Goal: Information Seeking & Learning: Learn about a topic

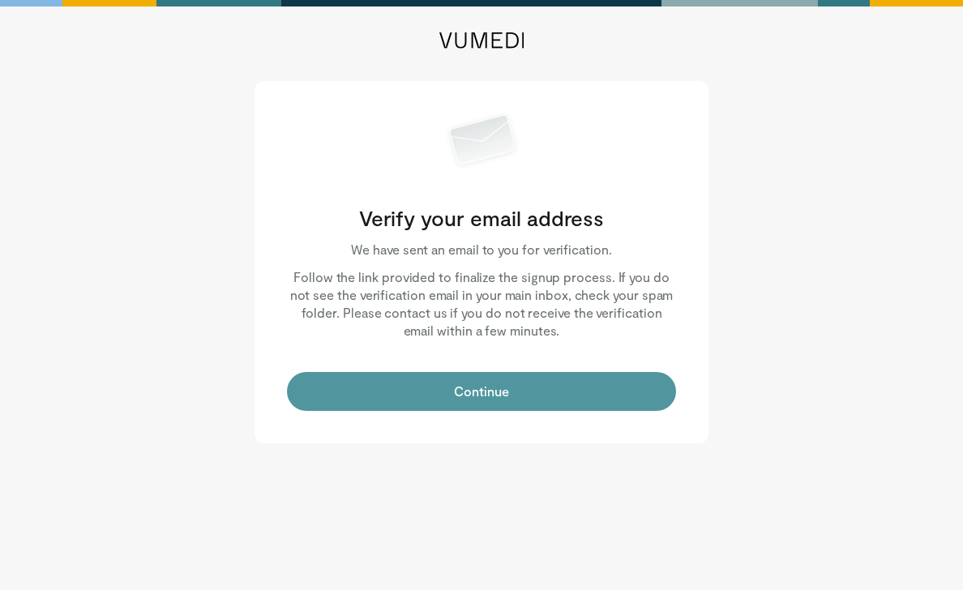
click at [533, 408] on button "Continue" at bounding box center [481, 391] width 389 height 39
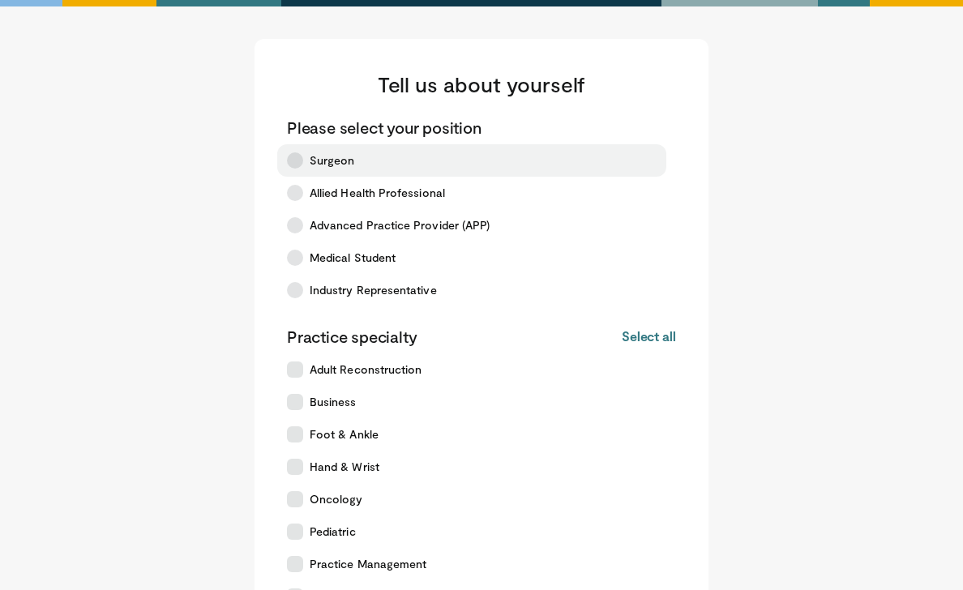
click at [415, 157] on label "Surgeon" at bounding box center [471, 160] width 389 height 32
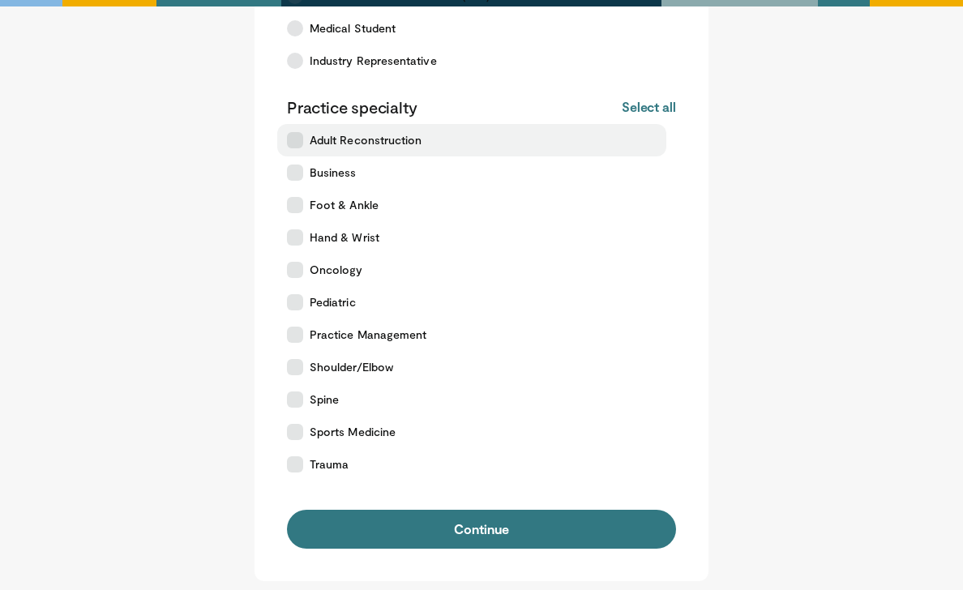
scroll to position [233, 0]
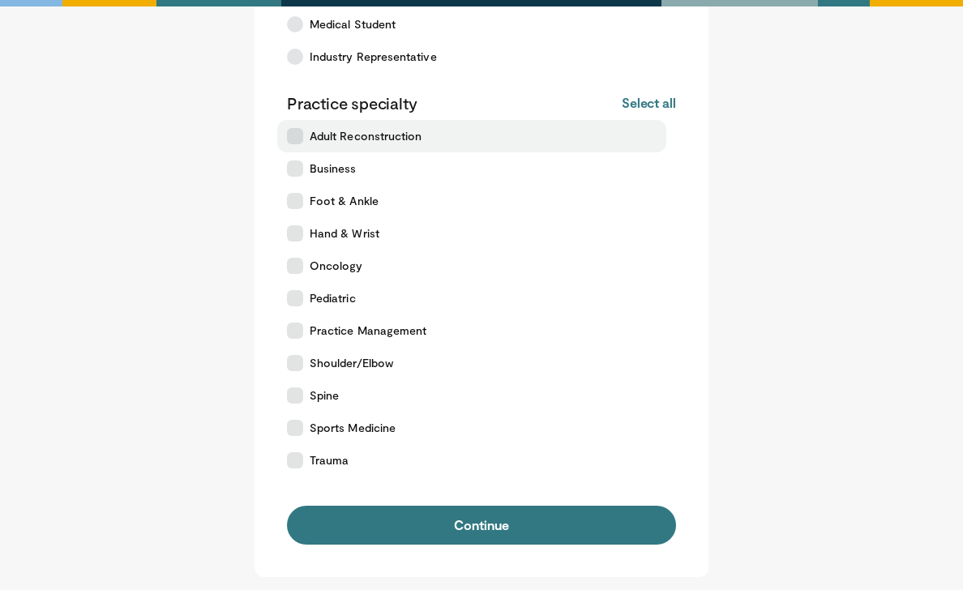
click at [315, 147] on label "Adult Reconstruction" at bounding box center [471, 136] width 389 height 32
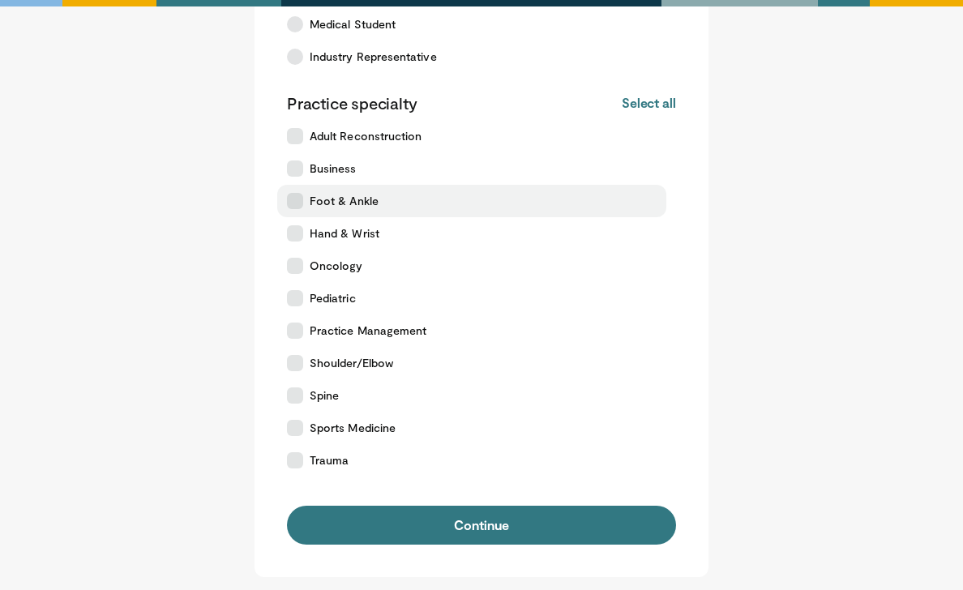
click at [320, 209] on label "Foot & Ankle" at bounding box center [471, 201] width 389 height 32
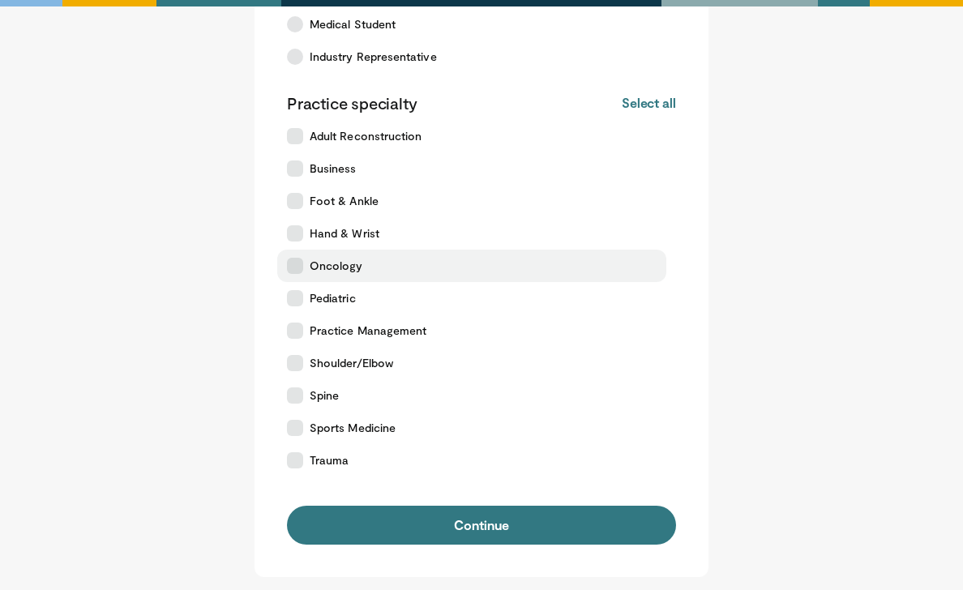
click at [325, 250] on label "Oncology" at bounding box center [471, 266] width 389 height 32
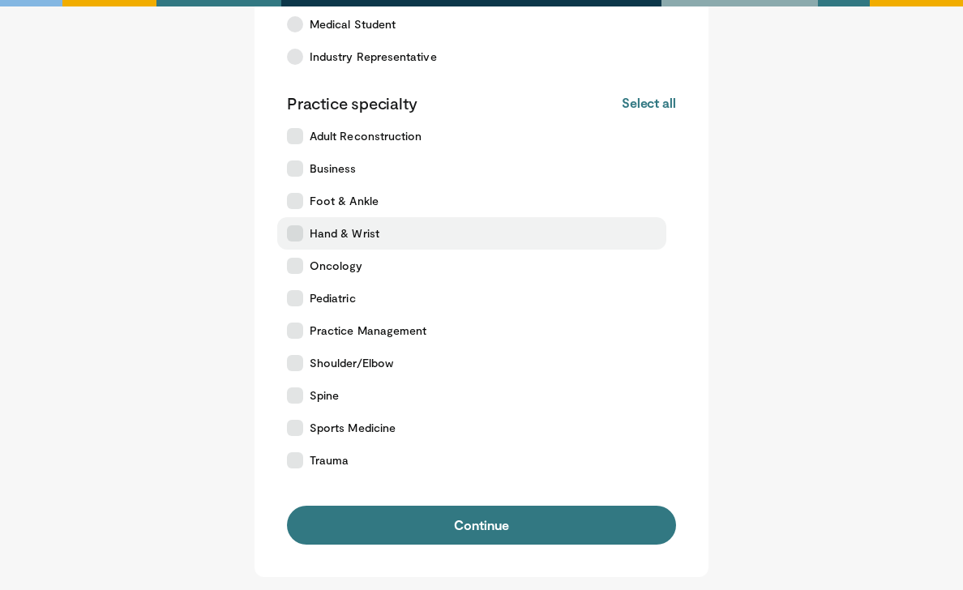
click at [325, 237] on span "Hand & Wrist" at bounding box center [344, 233] width 70 height 16
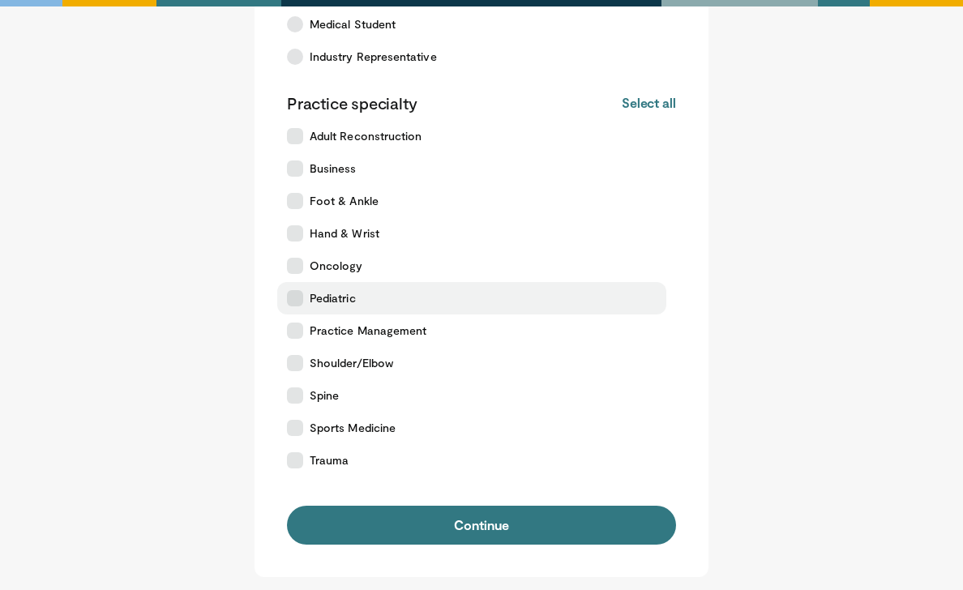
click at [336, 288] on label "Pediatric" at bounding box center [471, 298] width 389 height 32
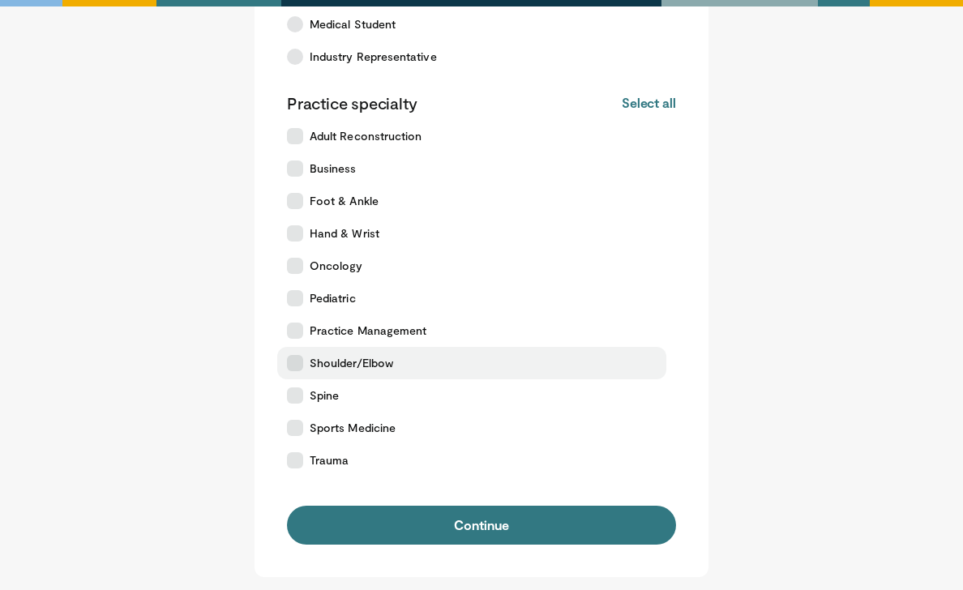
click at [343, 351] on label "Shoulder/Elbow" at bounding box center [471, 363] width 389 height 32
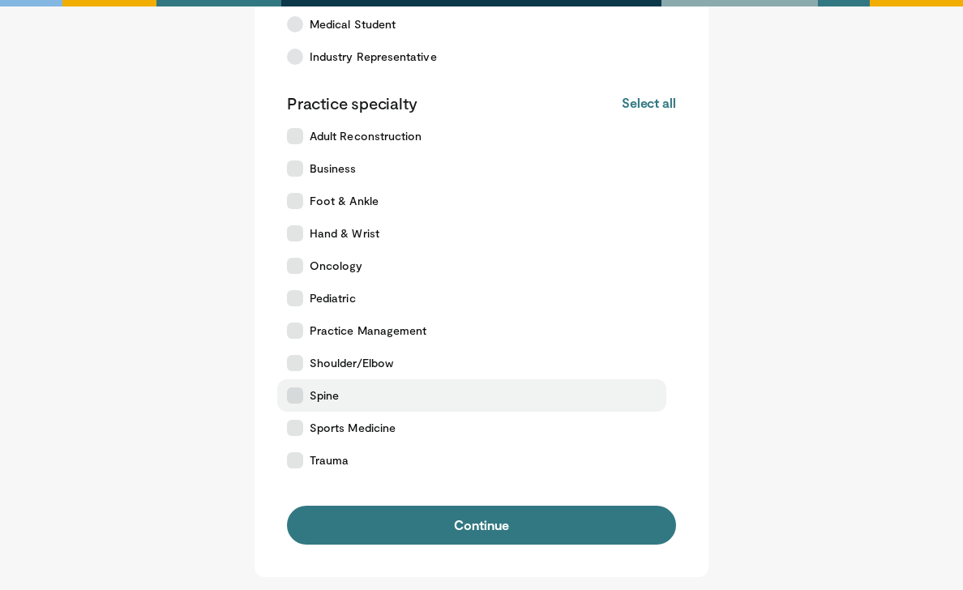
click at [348, 403] on label "Spine" at bounding box center [471, 395] width 389 height 32
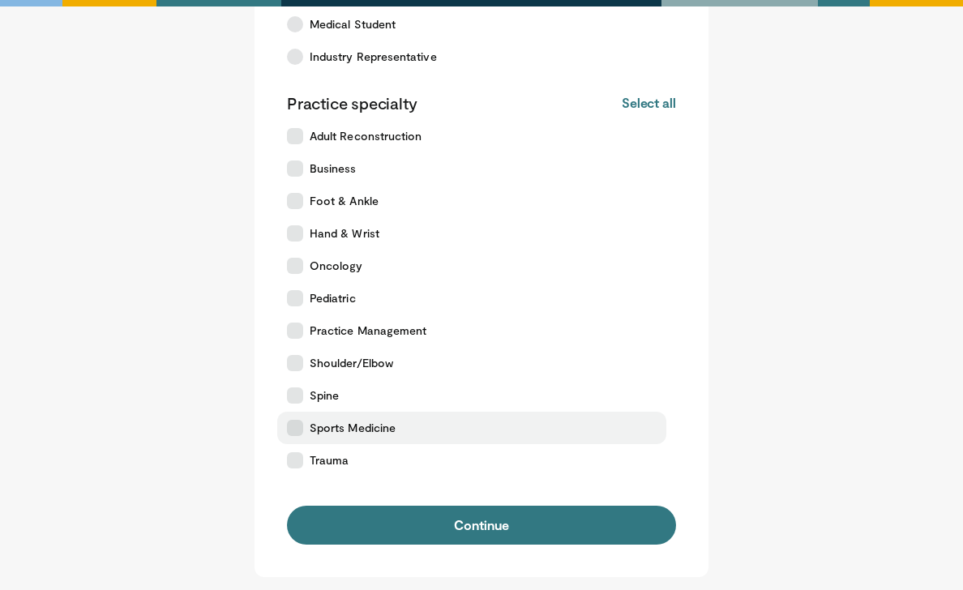
click at [353, 430] on span "Sports Medicine" at bounding box center [352, 428] width 86 height 16
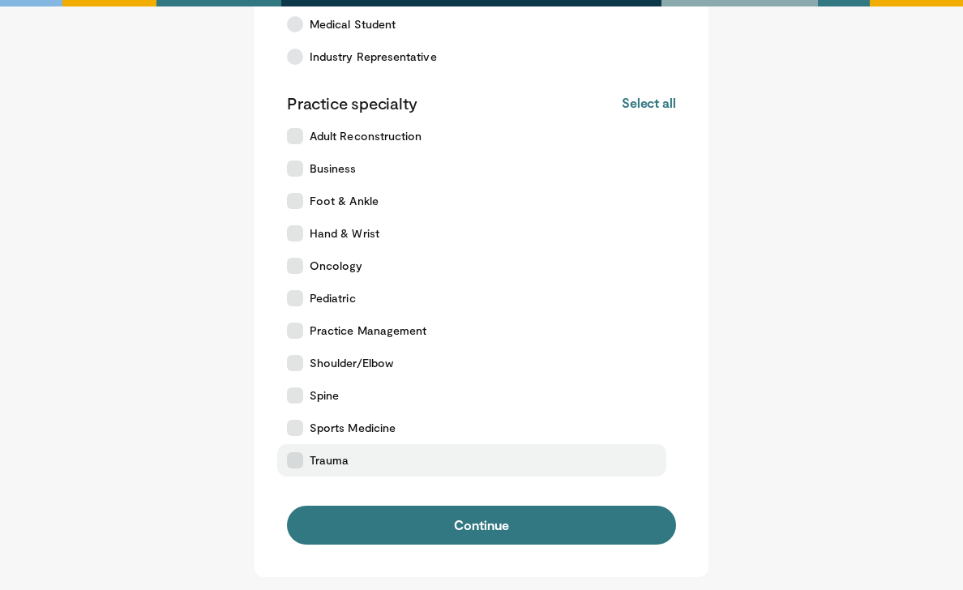
click at [354, 448] on label "Trauma" at bounding box center [471, 460] width 389 height 32
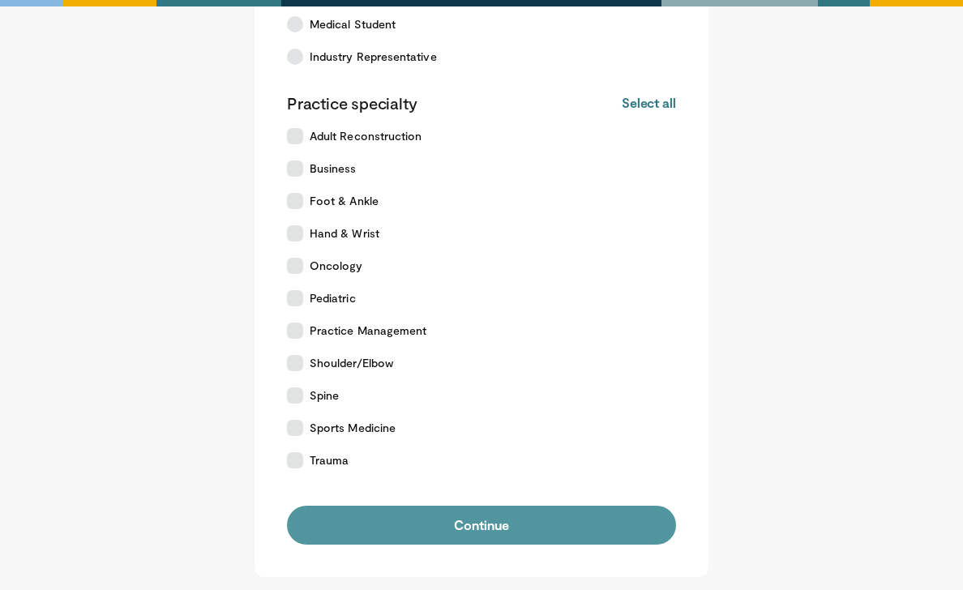
click at [387, 529] on button "Continue" at bounding box center [481, 525] width 389 height 39
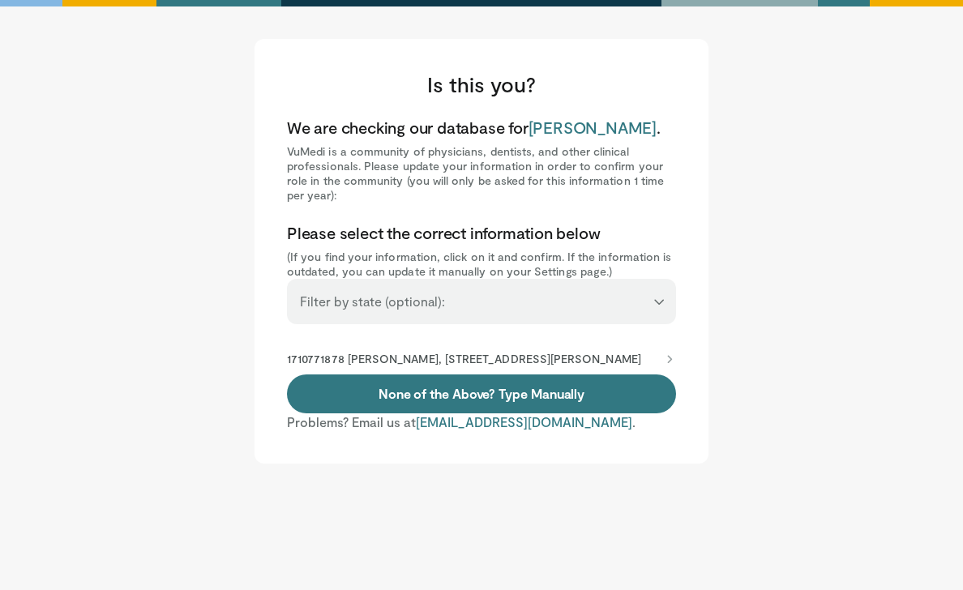
click at [406, 314] on label "Filter by state (optional):" at bounding box center [372, 301] width 145 height 32
click at [406, 309] on select "**********" at bounding box center [481, 294] width 389 height 31
click at [472, 314] on div "**********" at bounding box center [481, 301] width 389 height 45
click at [641, 297] on select "**********" at bounding box center [481, 294] width 389 height 31
select select "**"
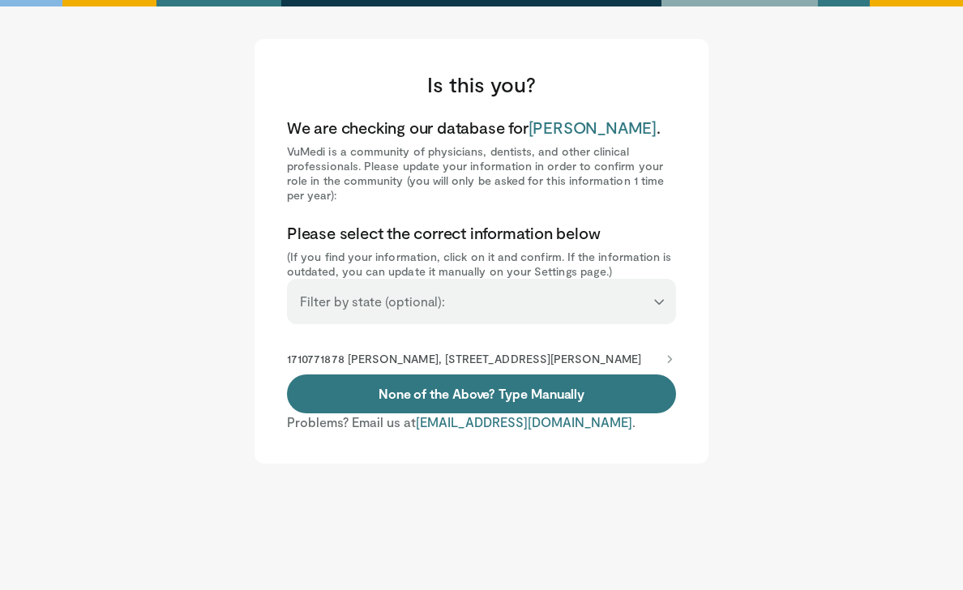
click at [287, 279] on select "**********" at bounding box center [481, 294] width 389 height 31
click at [614, 359] on p "1710771878 Mikhail Bethell, 2301 Erwin Rd, Durham, NC, 27705-4699" at bounding box center [464, 359] width 354 height 15
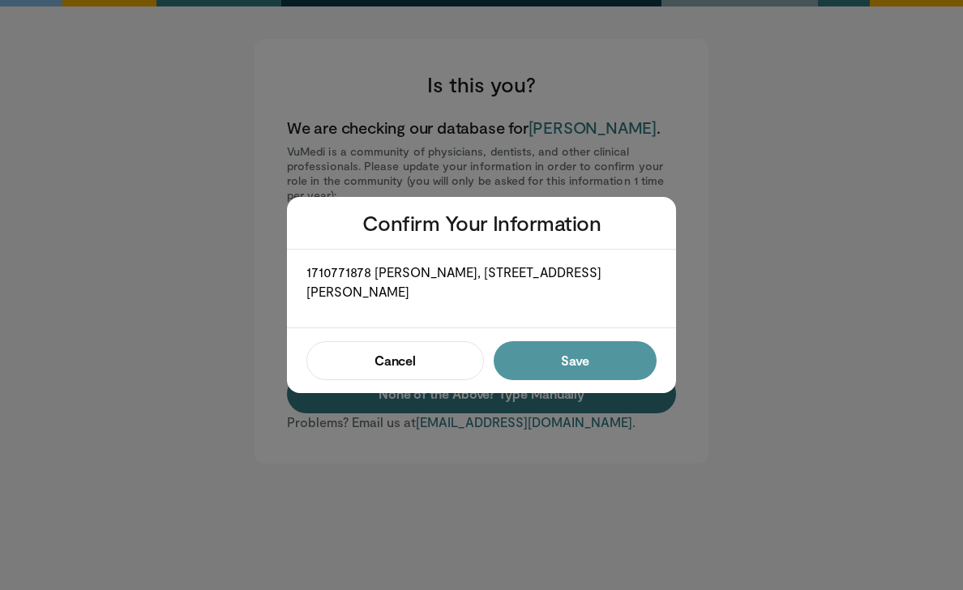
click at [528, 365] on button "Save" at bounding box center [574, 360] width 163 height 39
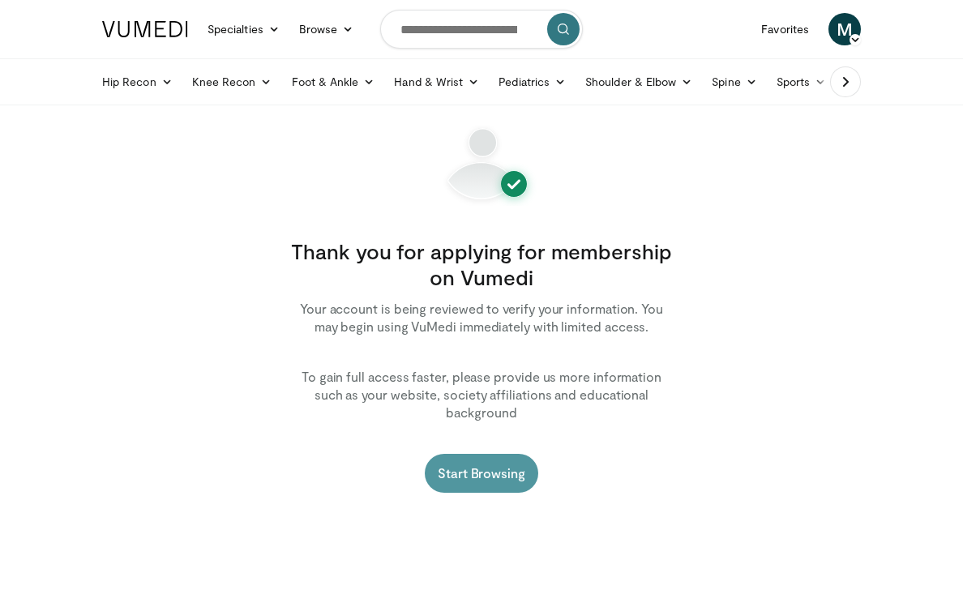
click at [511, 454] on link "Start Browsing" at bounding box center [481, 473] width 113 height 39
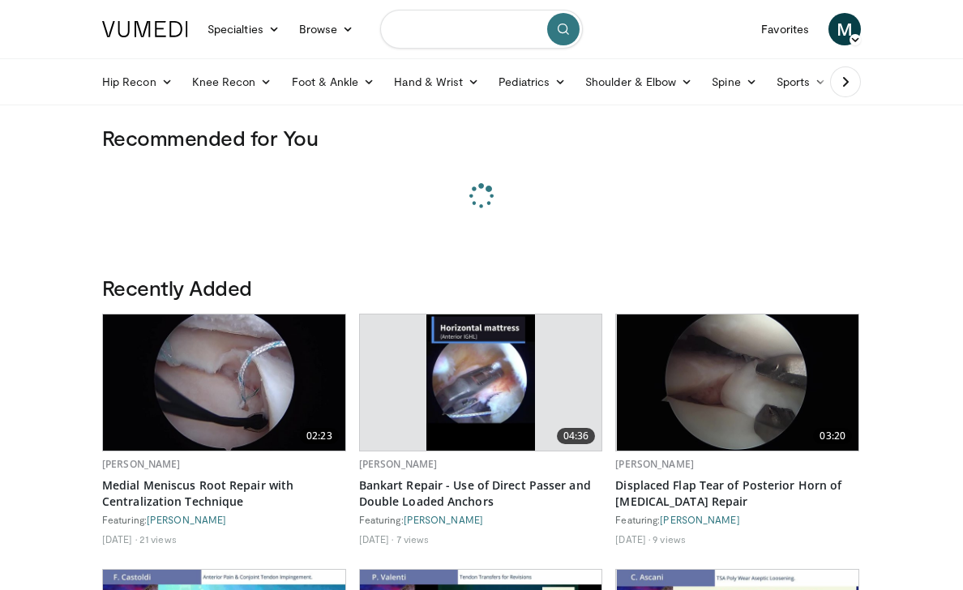
click at [444, 36] on input "Search topics, interventions" at bounding box center [481, 29] width 203 height 39
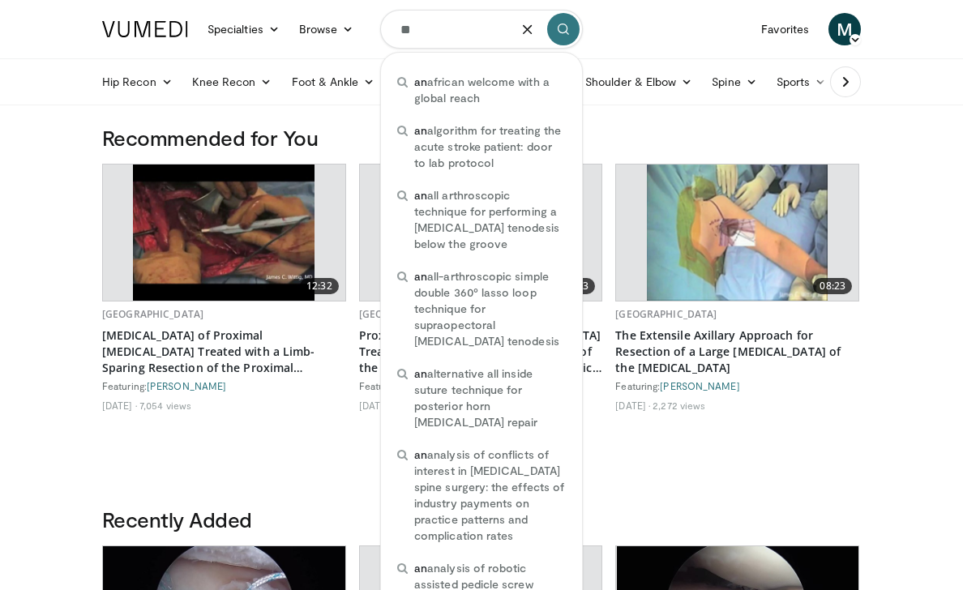
type input "*"
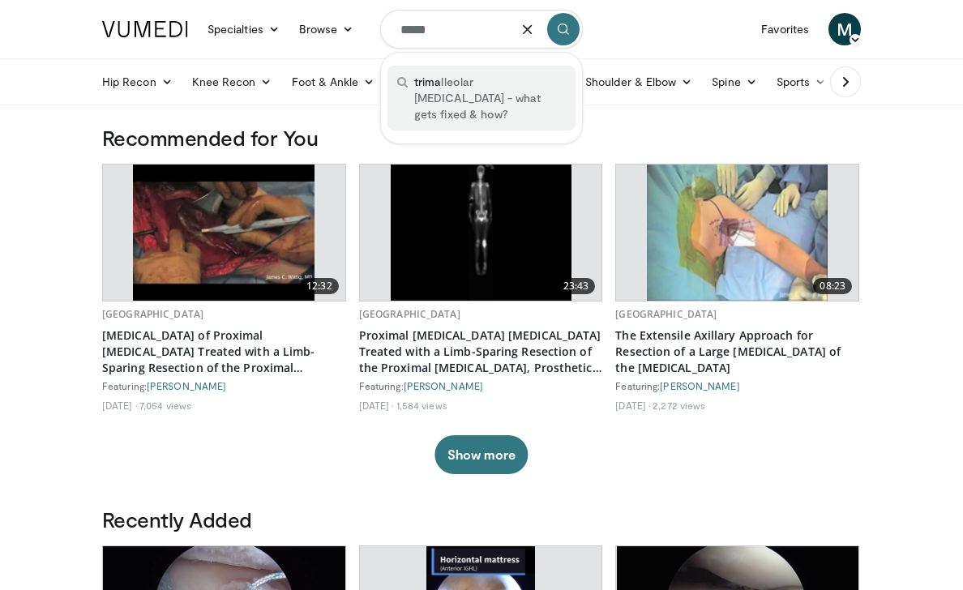
click at [493, 99] on span "trima lleolar fractures - what gets fixed & how?" at bounding box center [490, 98] width 152 height 49
type input "**********"
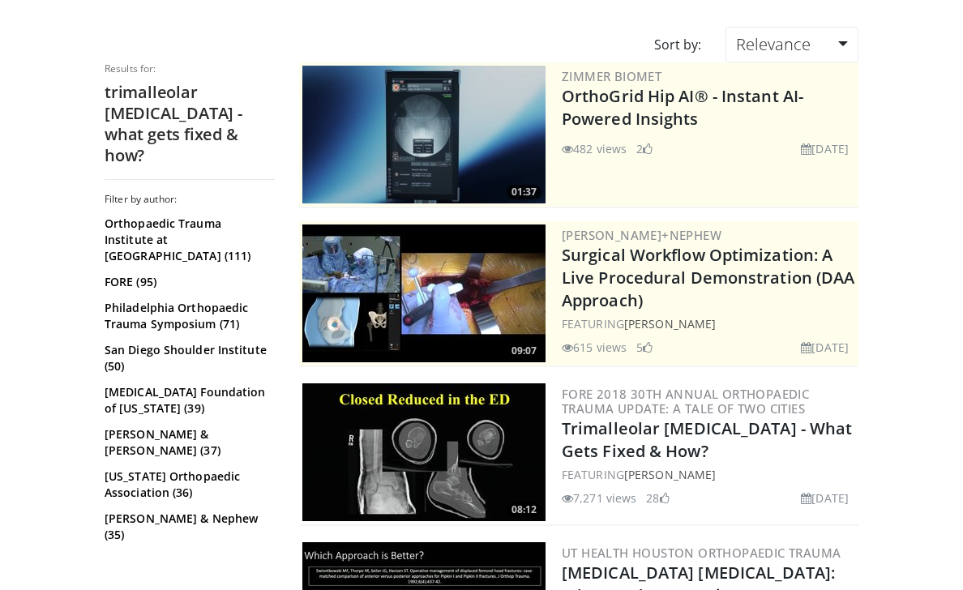
scroll to position [119, 0]
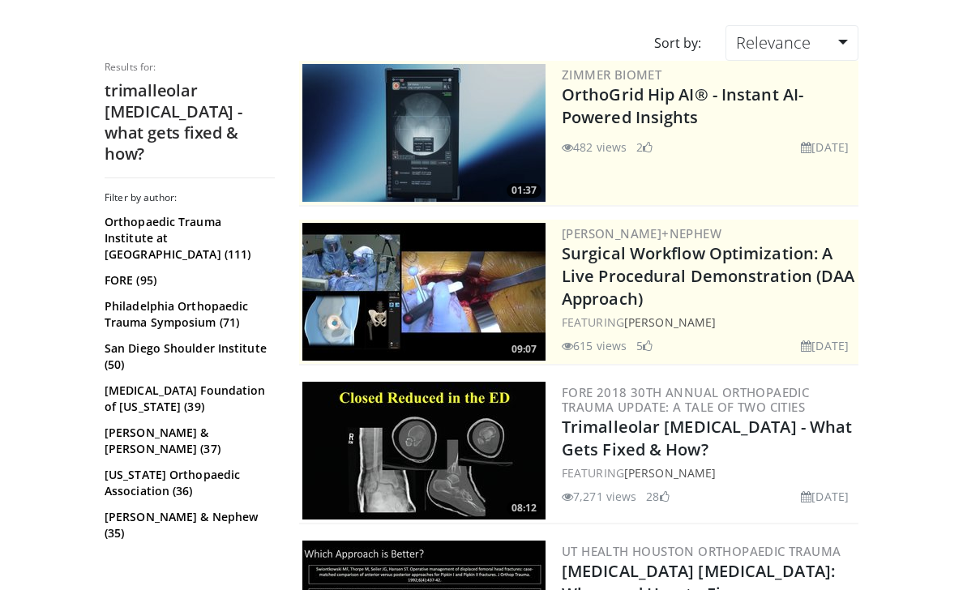
click at [382, 420] on img at bounding box center [423, 451] width 243 height 138
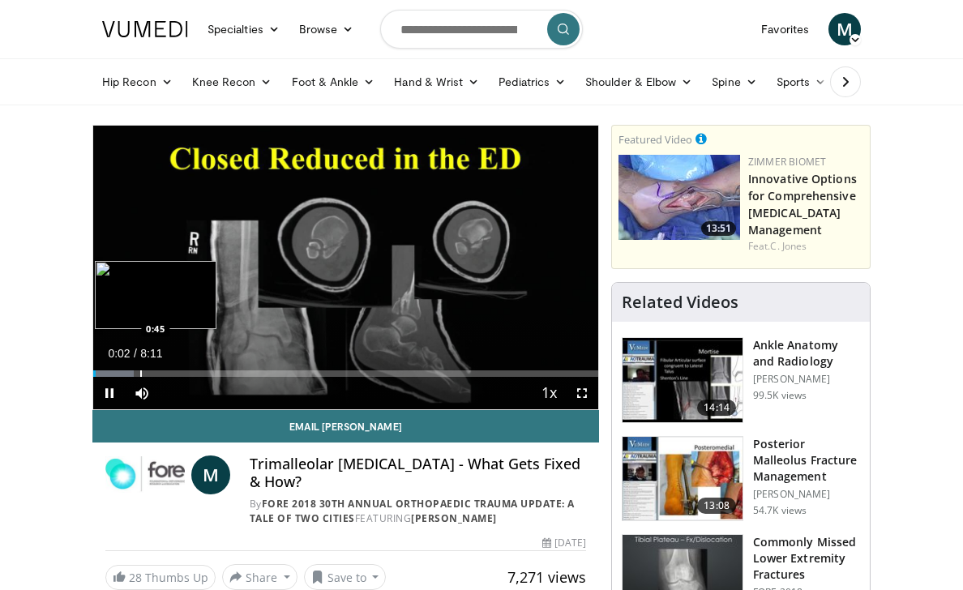
click at [139, 369] on div "Loaded : 8.05% 0:02 0:45" at bounding box center [345, 368] width 505 height 15
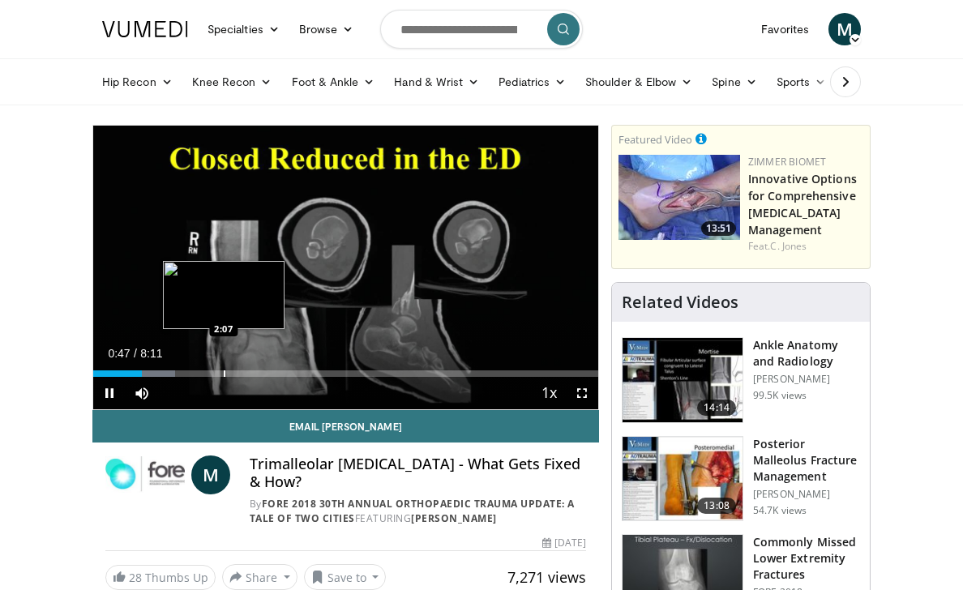
click at [224, 373] on div "Progress Bar" at bounding box center [225, 373] width 2 height 6
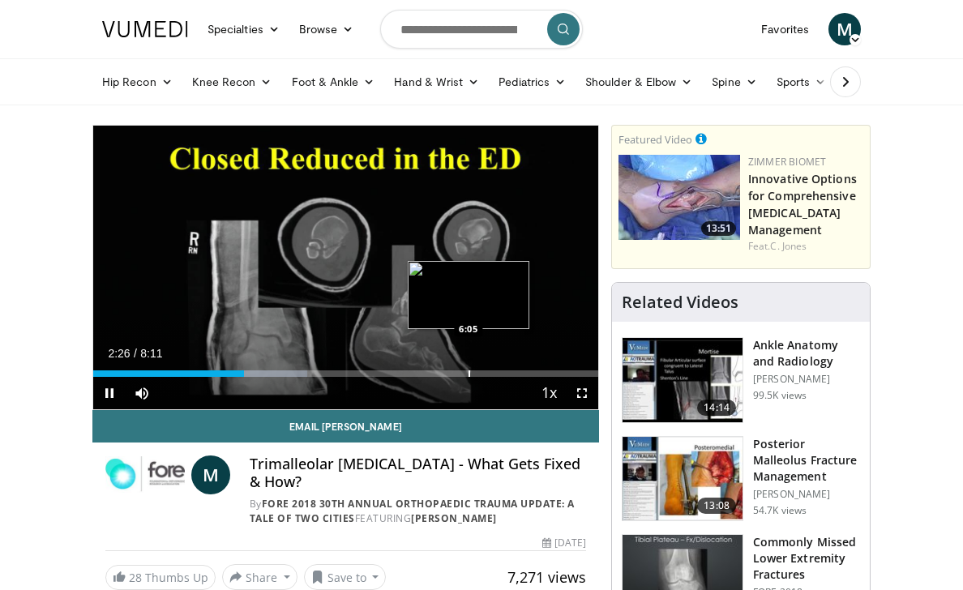
click at [467, 368] on div "Loaded : 42.35% 2:26 6:05" at bounding box center [345, 368] width 505 height 15
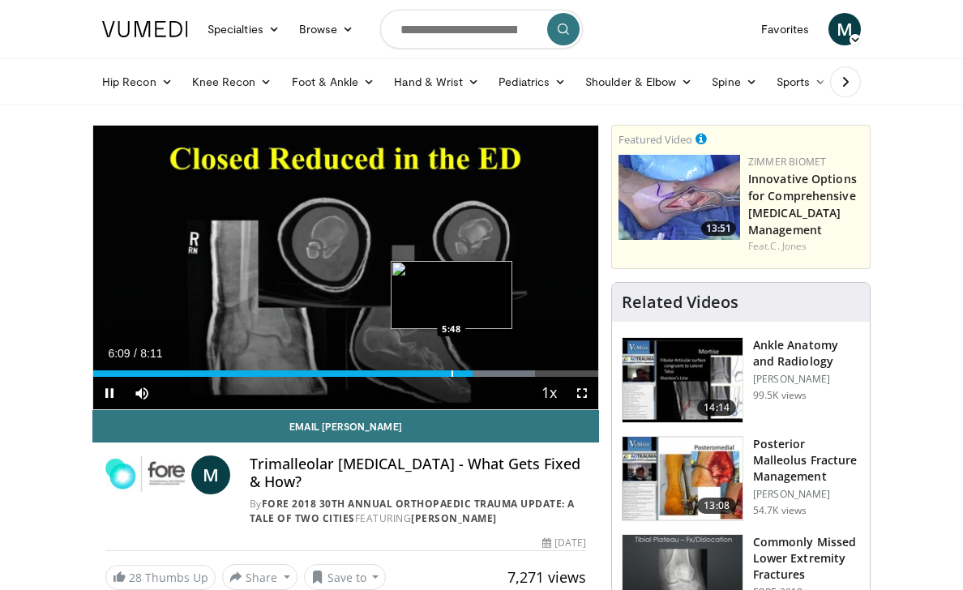
click at [450, 369] on div "Loaded : 87.52% 6:09 5:48" at bounding box center [345, 368] width 505 height 15
click at [402, 374] on div "Progress Bar" at bounding box center [403, 373] width 2 height 6
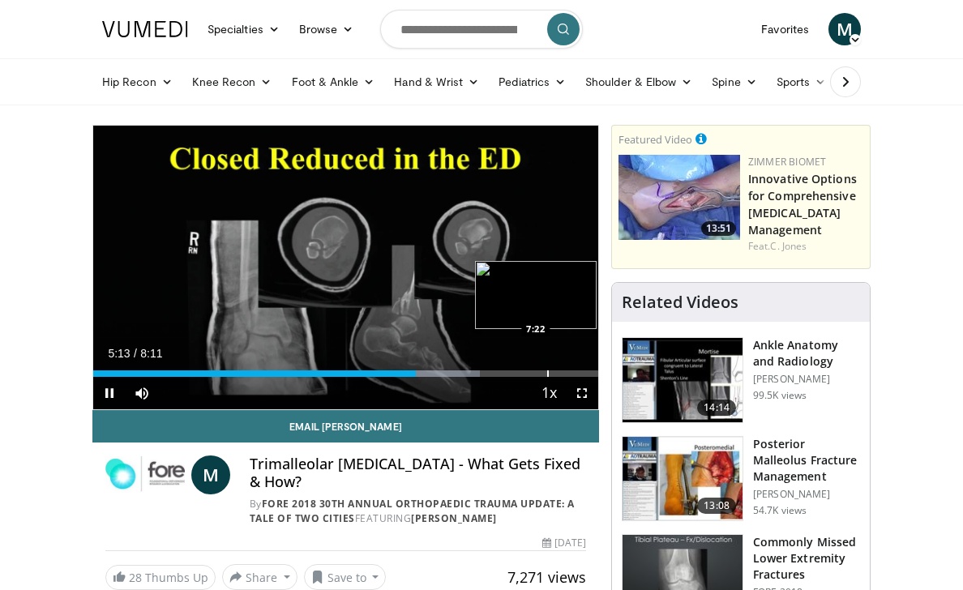
click at [547, 373] on div "Progress Bar" at bounding box center [548, 373] width 2 height 6
click at [521, 373] on div "Progress Bar" at bounding box center [522, 373] width 2 height 6
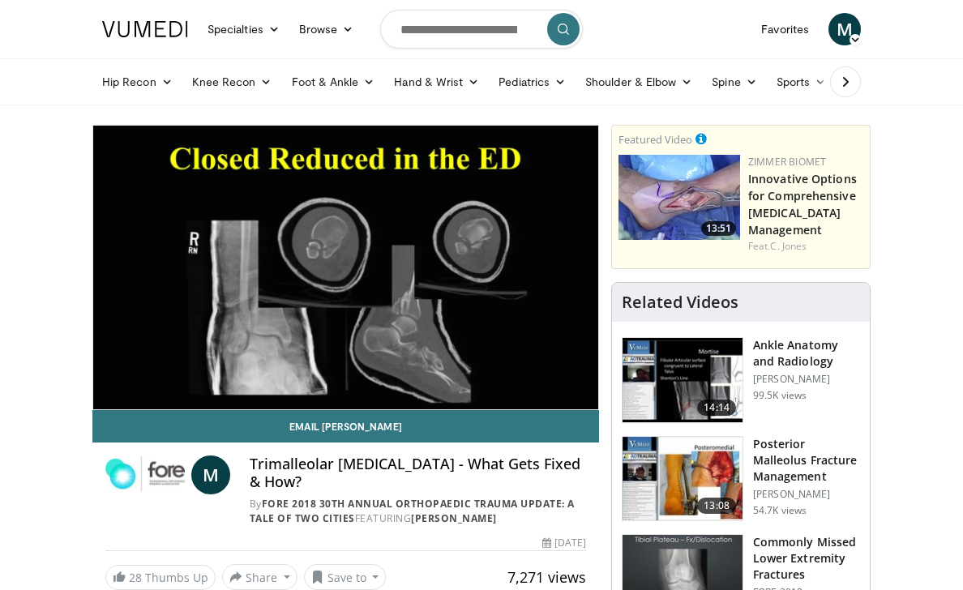
click at [700, 202] on img at bounding box center [679, 197] width 122 height 85
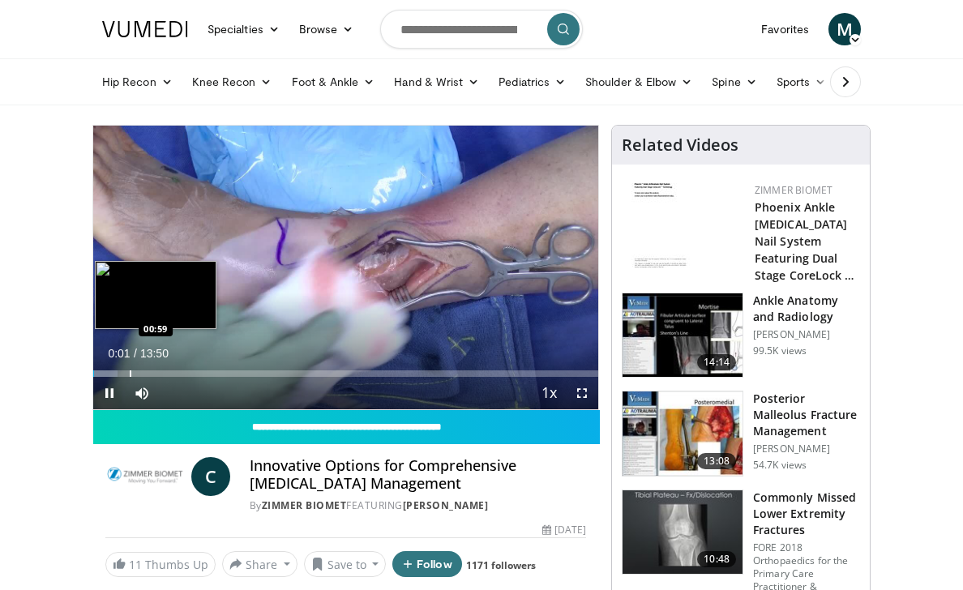
click at [130, 369] on div "Loaded : 4.77% 00:01 00:59" at bounding box center [345, 368] width 505 height 15
click at [164, 373] on div "Progress Bar" at bounding box center [165, 373] width 2 height 6
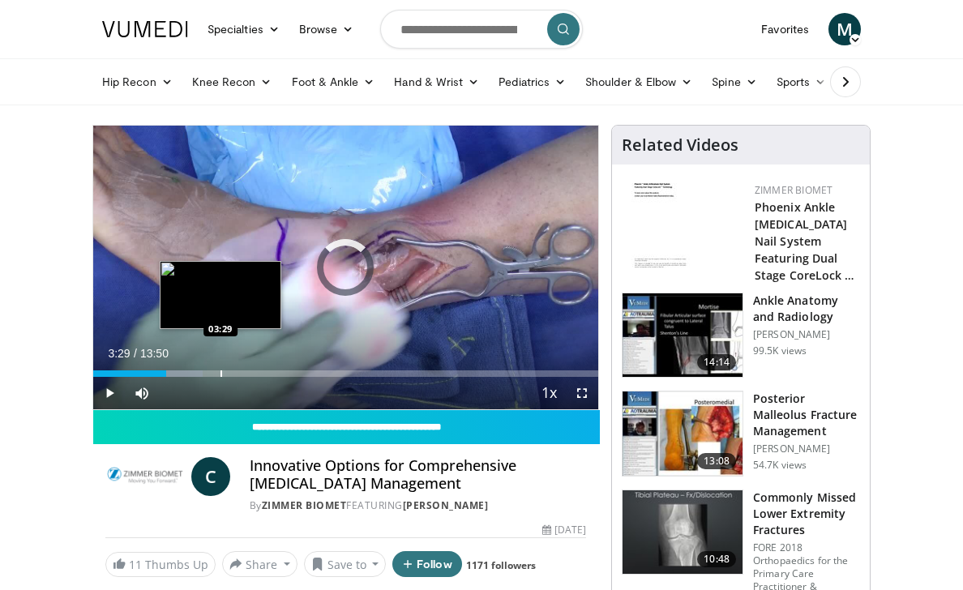
click at [220, 373] on div "Progress Bar" at bounding box center [221, 373] width 2 height 6
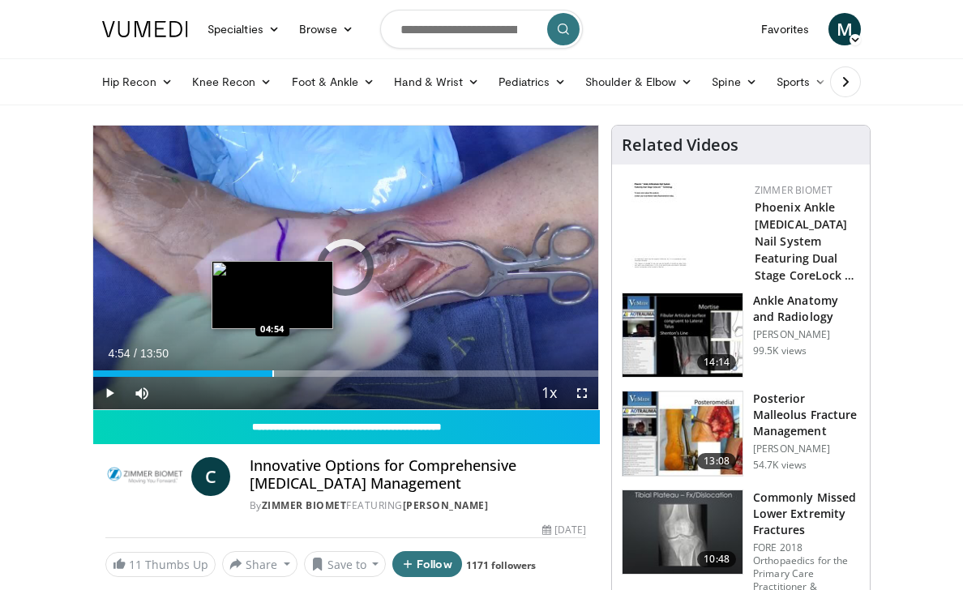
click at [272, 370] on div "Progress Bar" at bounding box center [273, 373] width 2 height 6
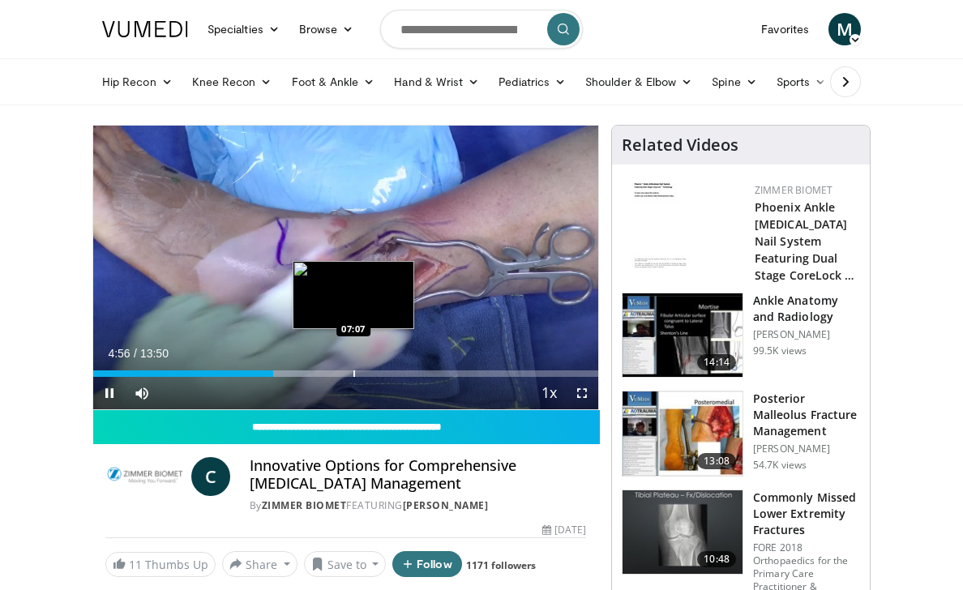
click at [353, 373] on div "Progress Bar" at bounding box center [354, 373] width 2 height 6
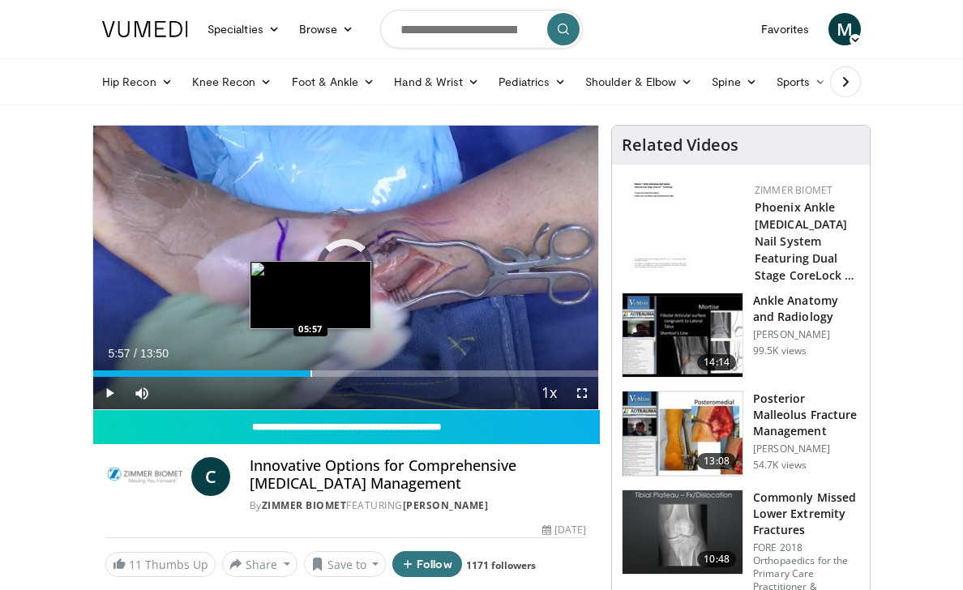
click at [310, 373] on div "Progress Bar" at bounding box center [311, 373] width 2 height 6
click at [292, 374] on div "Progress Bar" at bounding box center [293, 373] width 2 height 6
click at [303, 374] on div "Progress Bar" at bounding box center [304, 373] width 2 height 6
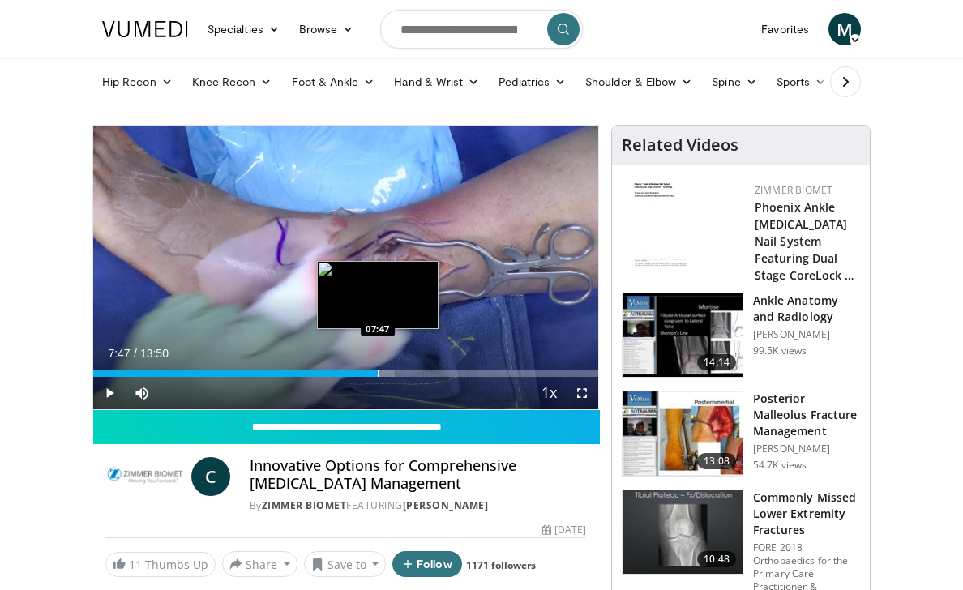
click at [378, 373] on div "Progress Bar" at bounding box center [379, 373] width 2 height 6
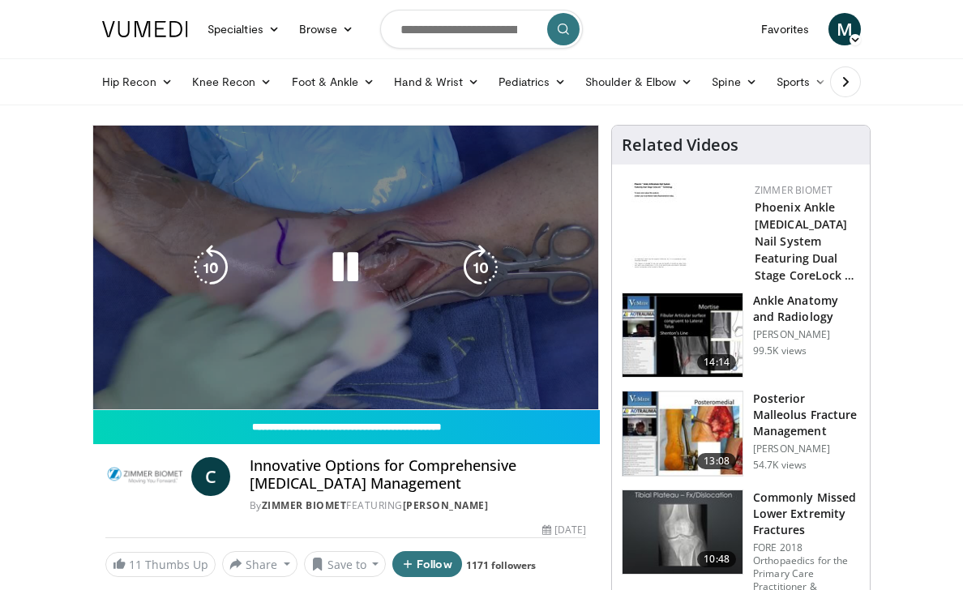
click at [402, 375] on video-js "**********" at bounding box center [345, 268] width 505 height 284
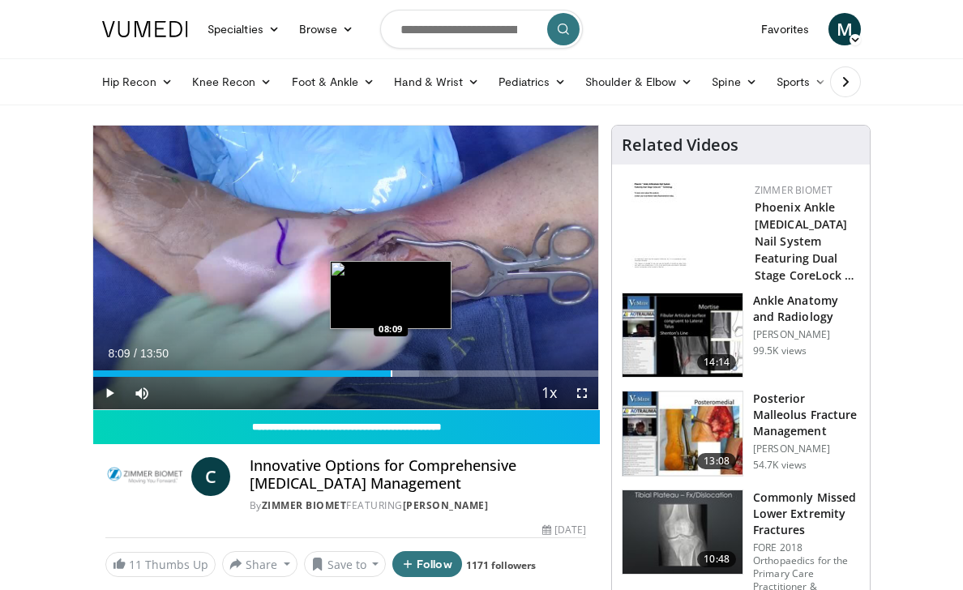
click at [391, 373] on div "Progress Bar" at bounding box center [392, 373] width 2 height 6
click at [399, 369] on div "Loaded : 66.91% 08:15 08:25" at bounding box center [345, 368] width 505 height 15
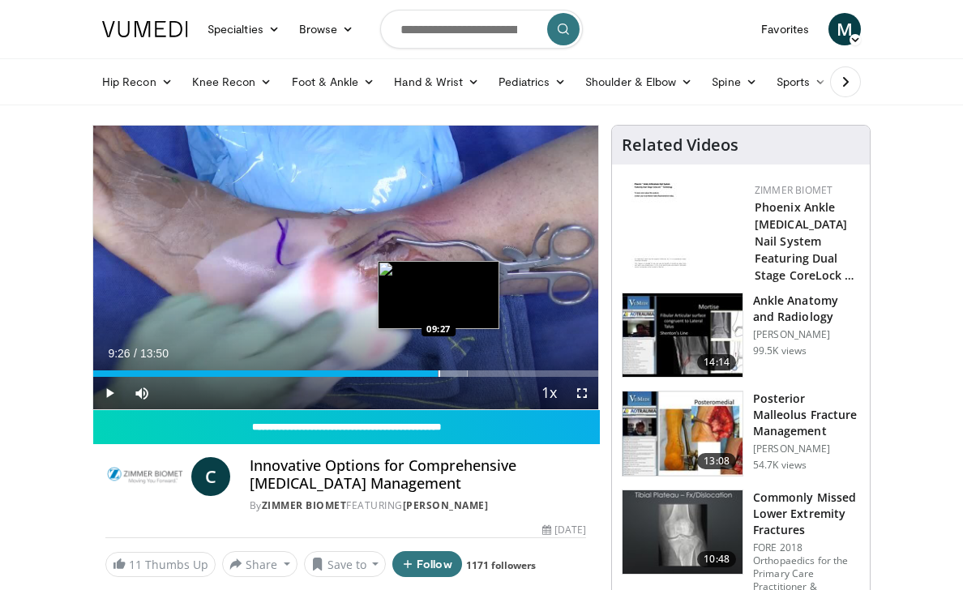
click at [438, 371] on div "Progress Bar" at bounding box center [439, 373] width 56 height 6
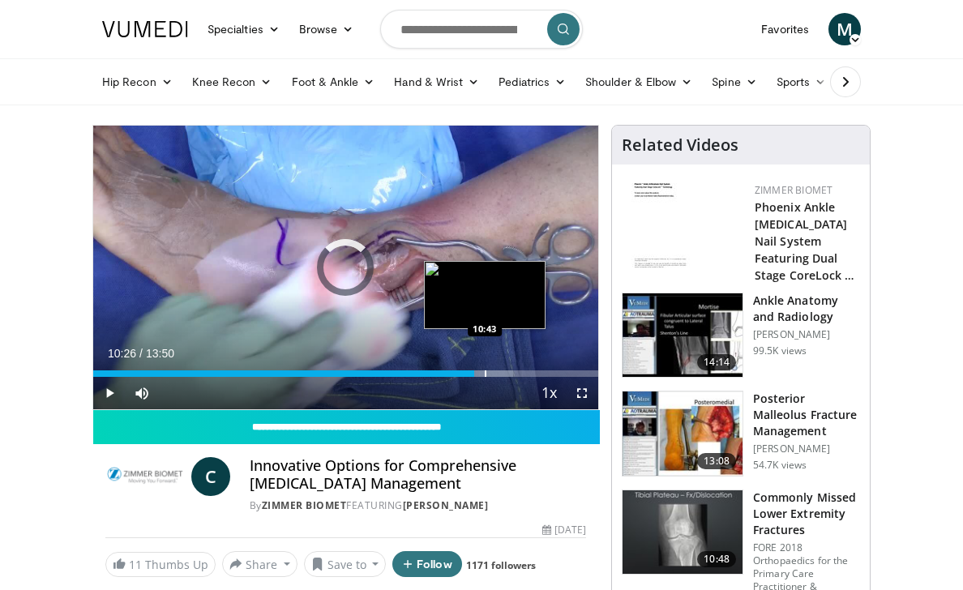
click at [485, 370] on div "Progress Bar" at bounding box center [486, 373] width 2 height 6
click at [498, 371] on div "Progress Bar" at bounding box center [499, 373] width 2 height 6
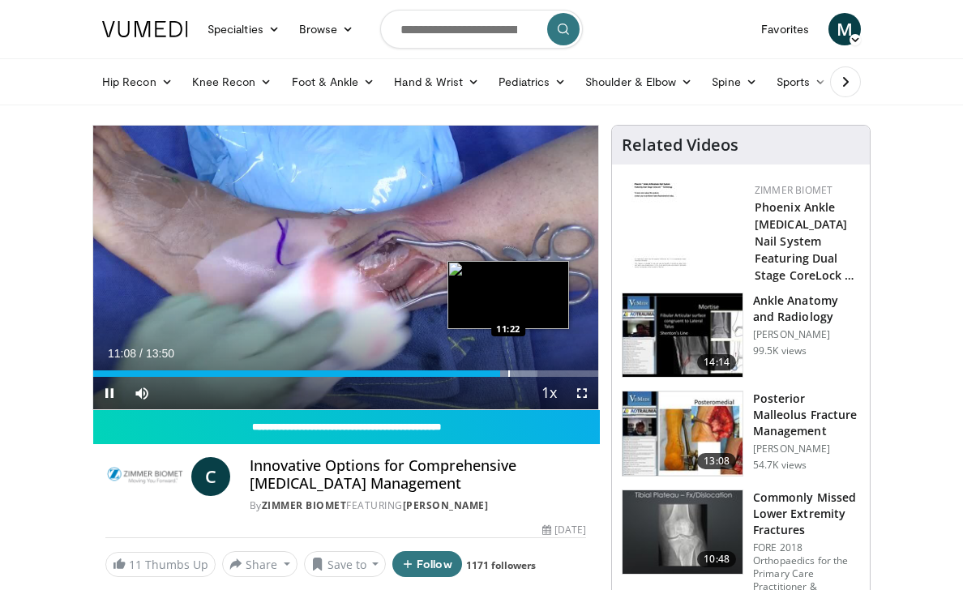
click at [508, 375] on div "Progress Bar" at bounding box center [509, 373] width 2 height 6
click at [491, 370] on div "Progress Bar" at bounding box center [492, 373] width 2 height 6
click at [484, 370] on div "Progress Bar" at bounding box center [485, 373] width 2 height 6
click at [519, 374] on div "Progress Bar" at bounding box center [520, 373] width 2 height 6
click at [549, 370] on div "Progress Bar" at bounding box center [550, 373] width 2 height 6
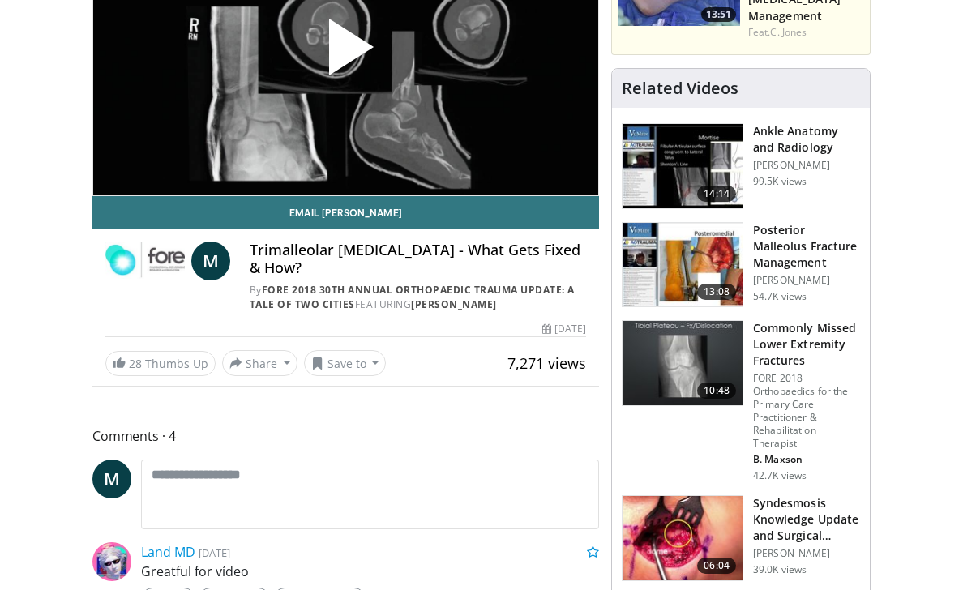
scroll to position [245, 0]
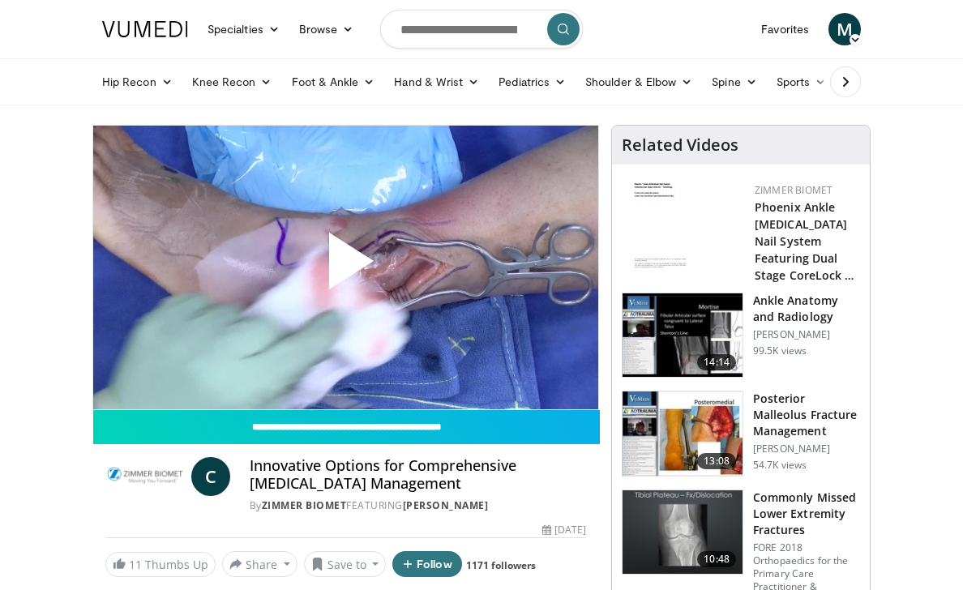
click at [345, 267] on span "Video Player" at bounding box center [345, 267] width 0 height 0
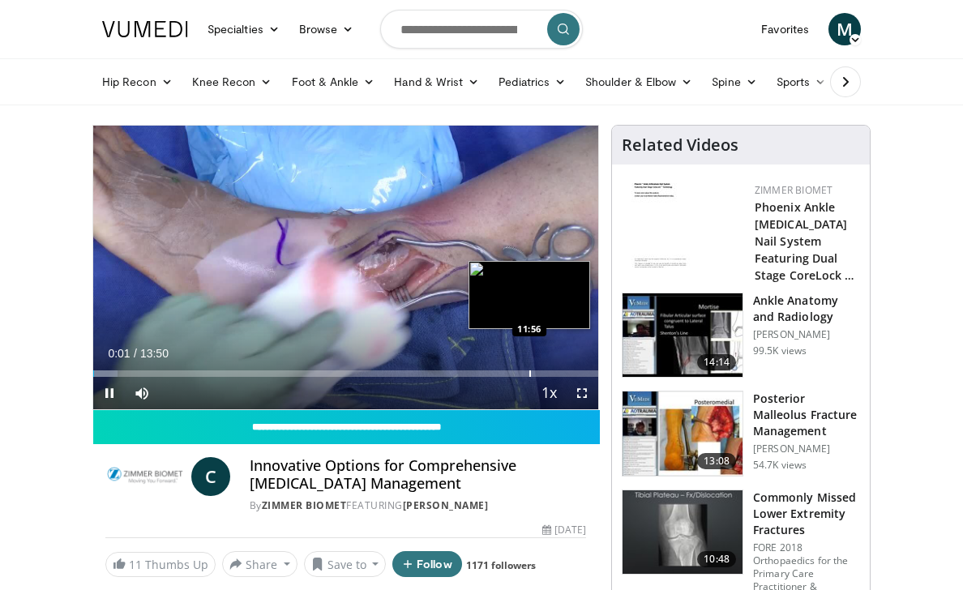
click at [529, 374] on div "Progress Bar" at bounding box center [530, 373] width 2 height 6
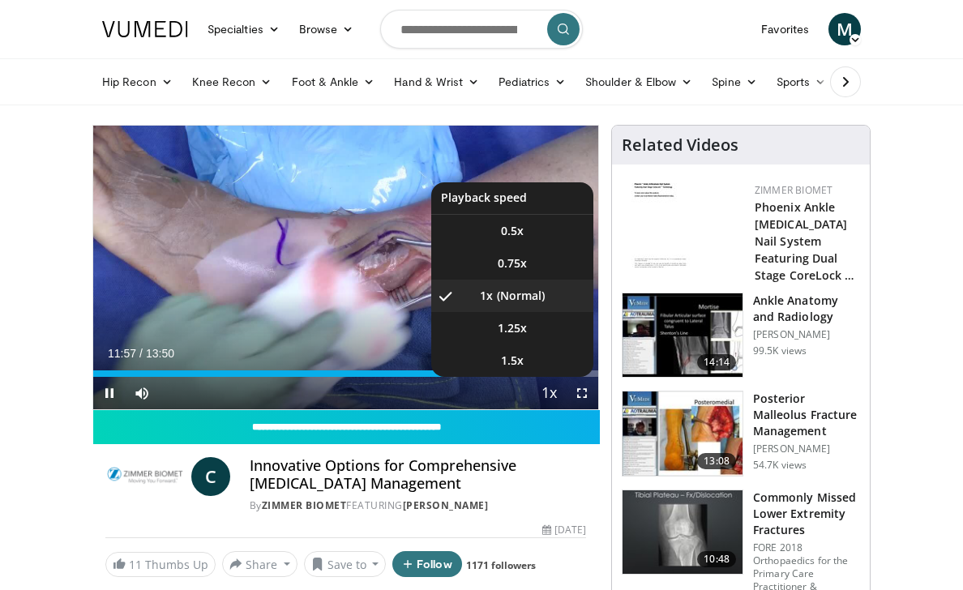
click at [552, 378] on span "Video Player" at bounding box center [549, 394] width 23 height 32
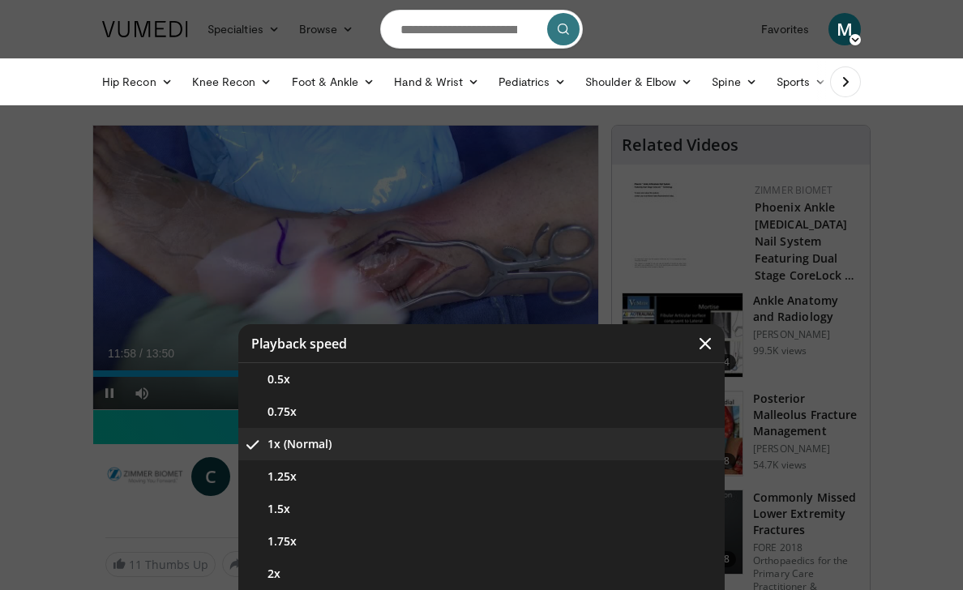
click at [515, 296] on div "Video Player" at bounding box center [481, 295] width 963 height 590
click at [710, 345] on icon "Video Player" at bounding box center [705, 343] width 16 height 16
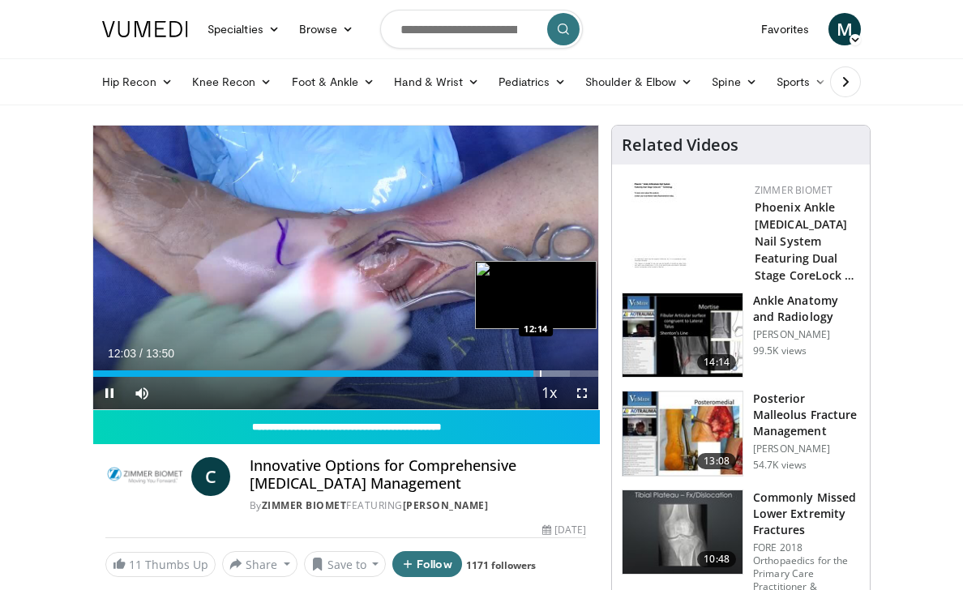
click at [540, 370] on div "Progress Bar" at bounding box center [541, 373] width 2 height 6
click at [557, 374] on div "Progress Bar" at bounding box center [558, 373] width 2 height 6
click at [568, 375] on div "Progress Bar" at bounding box center [569, 373] width 2 height 6
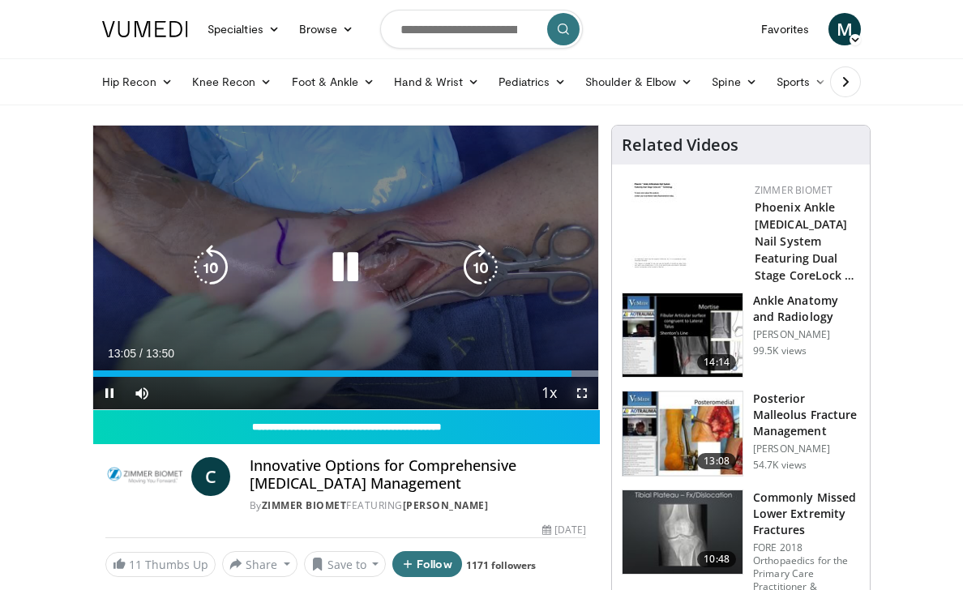
click at [578, 378] on span "Video Player" at bounding box center [582, 393] width 32 height 32
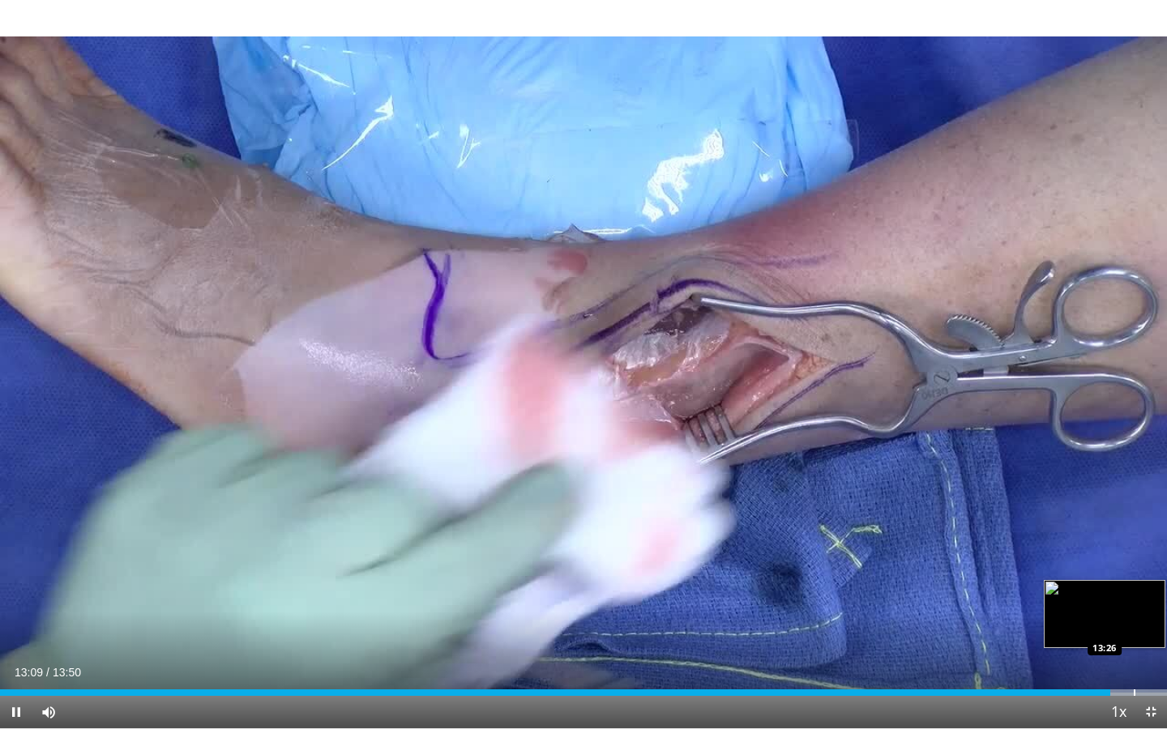
click at [962, 589] on div "Progress Bar" at bounding box center [1134, 692] width 2 height 6
click at [962, 589] on div "Progress Bar" at bounding box center [1154, 692] width 2 height 6
click at [962, 589] on span "Video Player" at bounding box center [1150, 712] width 32 height 32
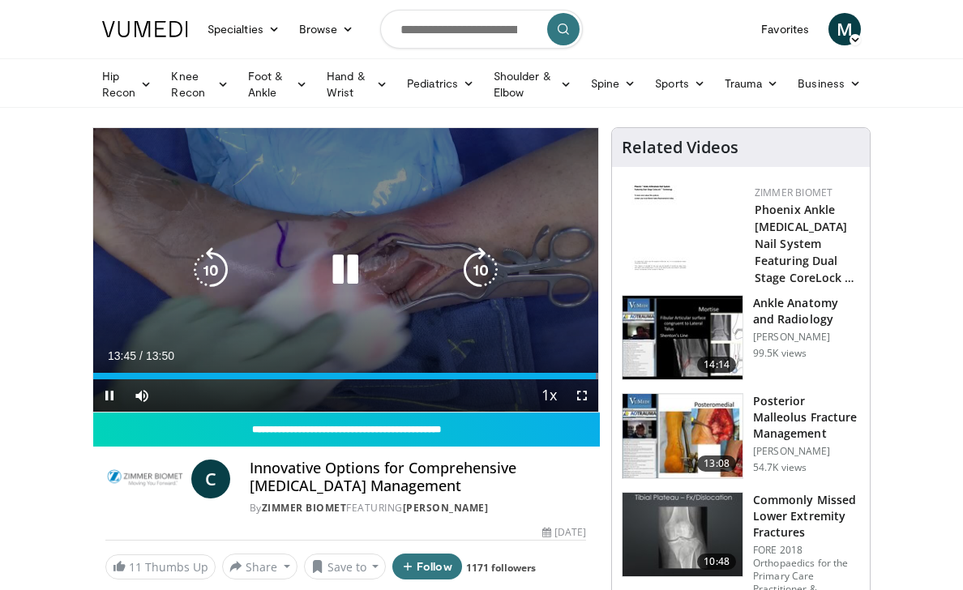
click at [356, 260] on icon "Video Player" at bounding box center [344, 269] width 45 height 45
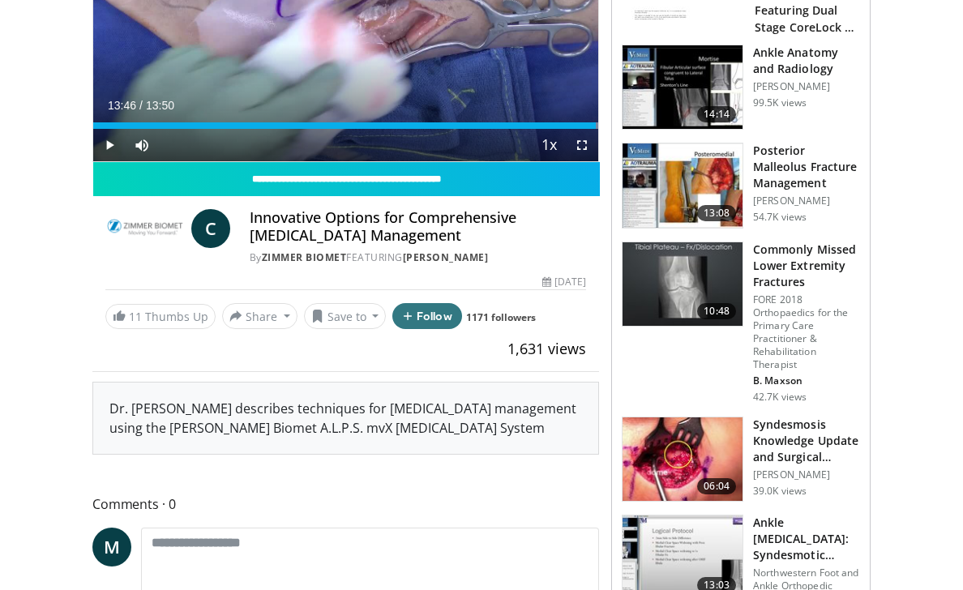
scroll to position [246, 0]
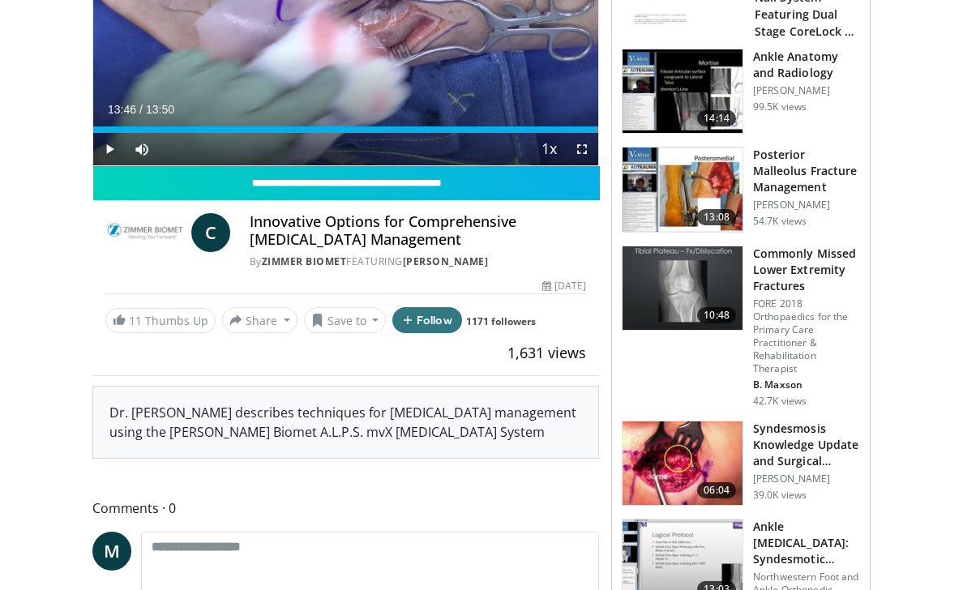
click at [667, 186] on img at bounding box center [682, 189] width 120 height 84
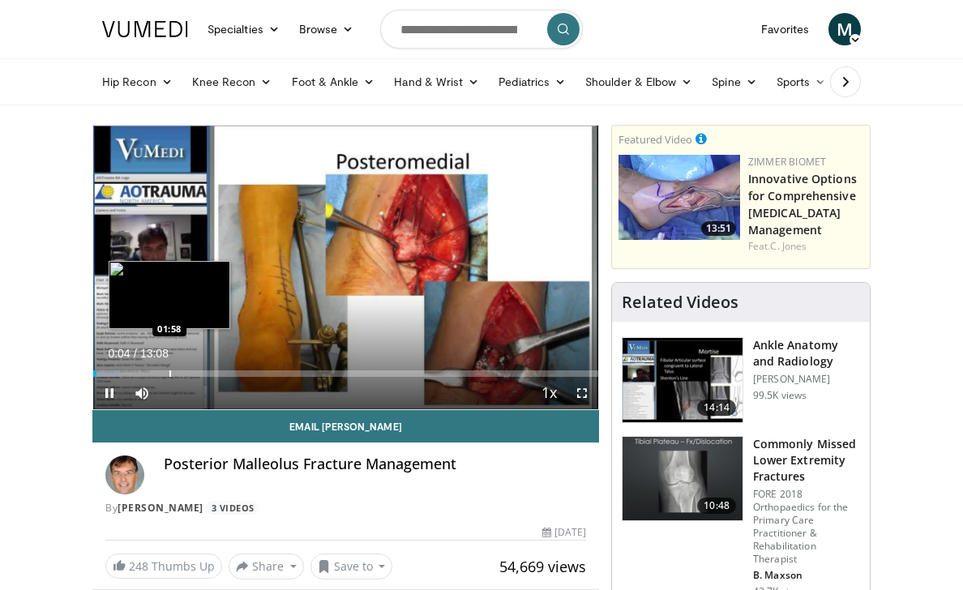
click at [169, 368] on div "Loaded : 5.06% 00:04 01:58" at bounding box center [345, 368] width 505 height 15
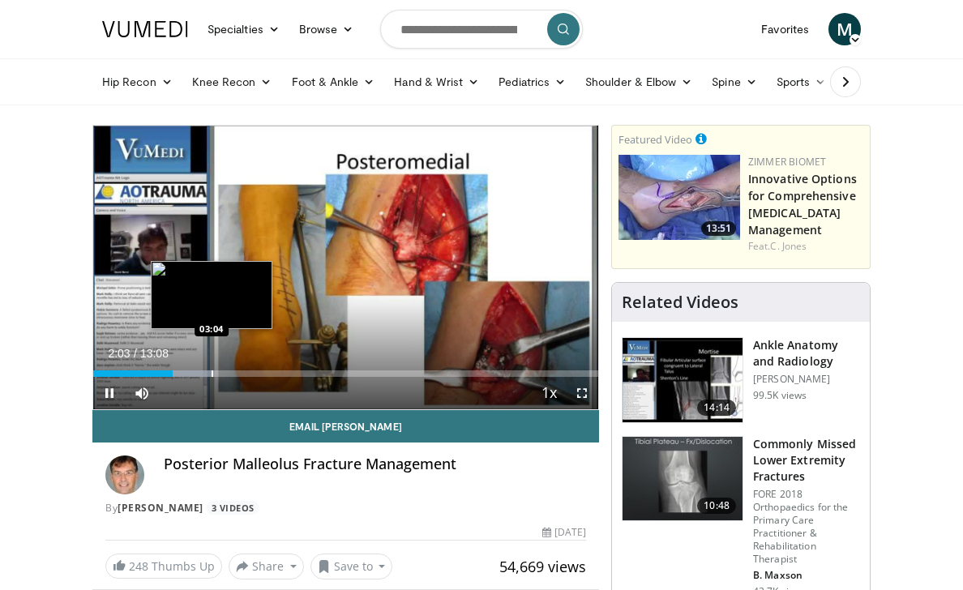
click at [211, 374] on div "Progress Bar" at bounding box center [212, 373] width 2 height 6
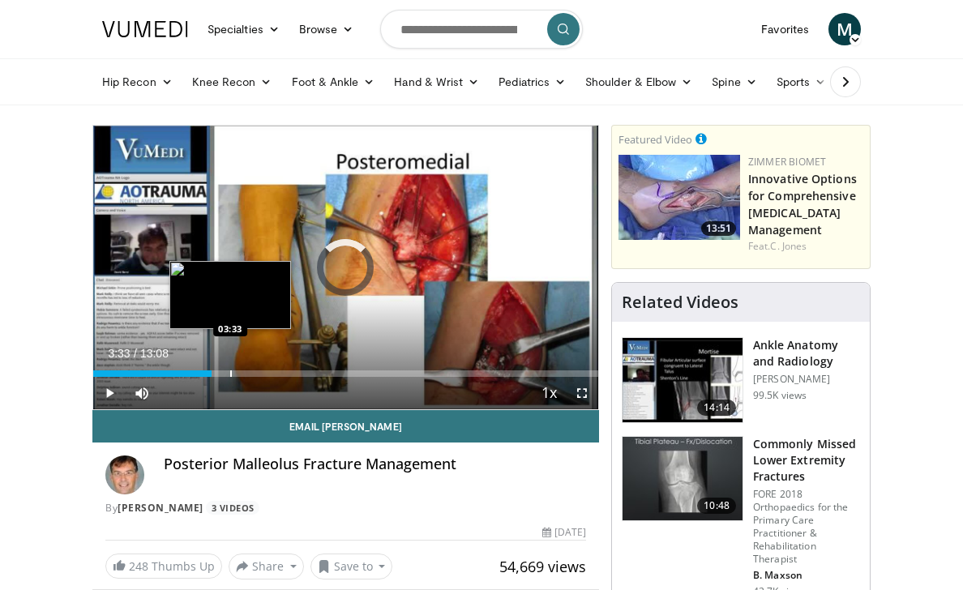
click at [230, 374] on div "Progress Bar" at bounding box center [231, 373] width 2 height 6
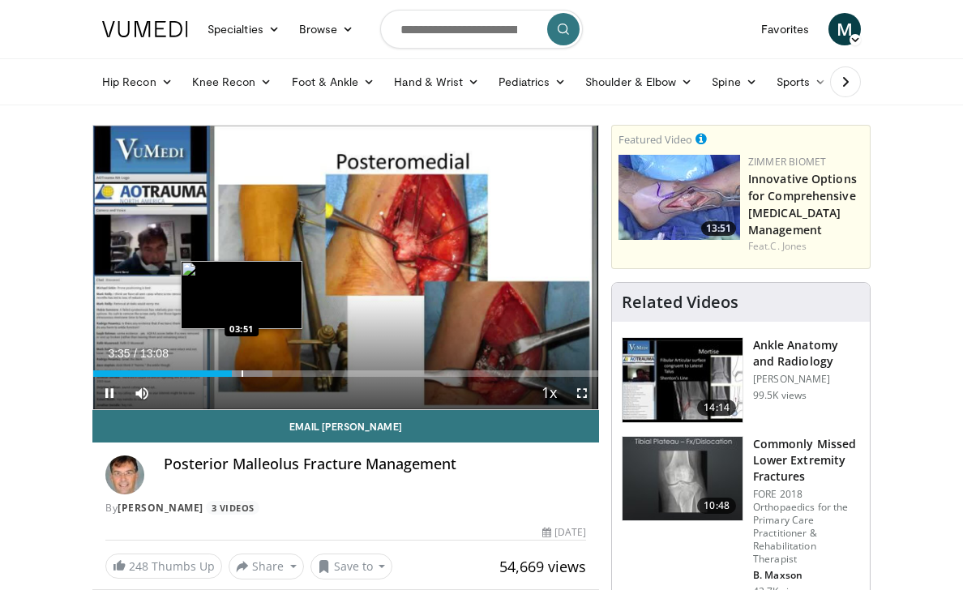
click at [243, 368] on div "Loaded : 35.47% 03:35 03:51" at bounding box center [345, 368] width 505 height 15
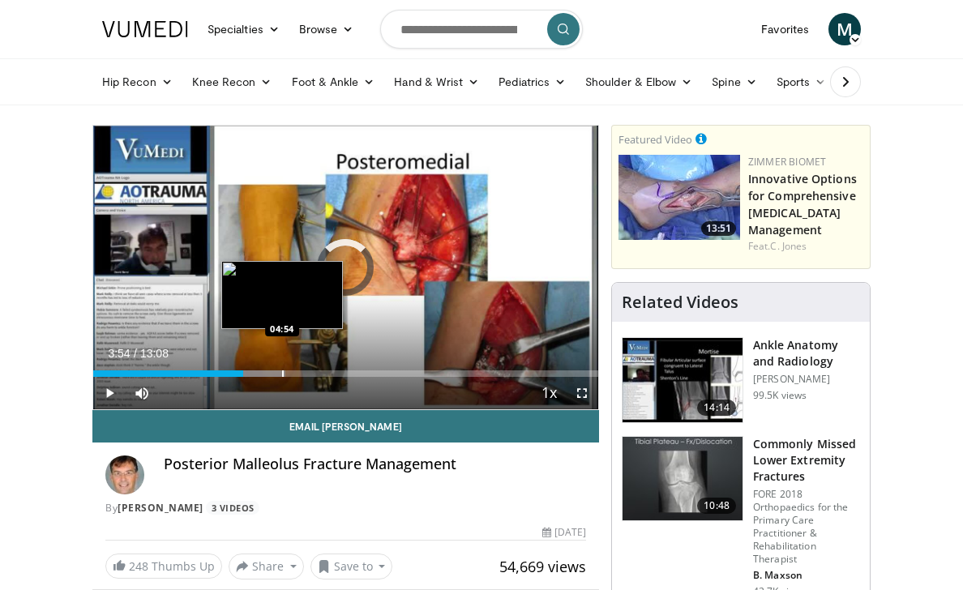
click at [282, 371] on div "Progress Bar" at bounding box center [283, 373] width 2 height 6
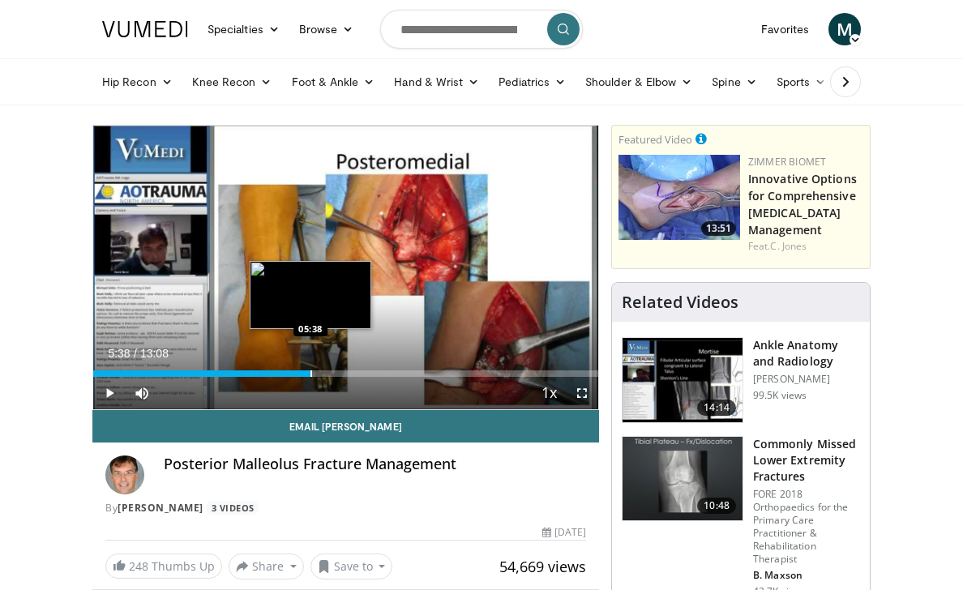
click at [310, 376] on div "Progress Bar" at bounding box center [311, 373] width 2 height 6
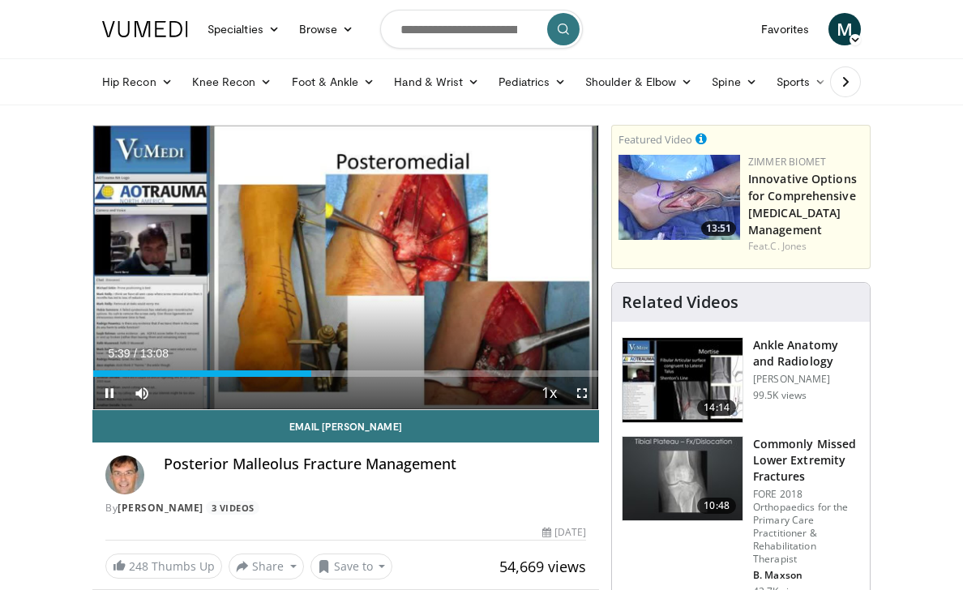
click at [335, 381] on div "Current Time 5:39 / Duration 13:08 Pause Skip Backward Skip Forward Mute 100% L…" at bounding box center [345, 393] width 505 height 32
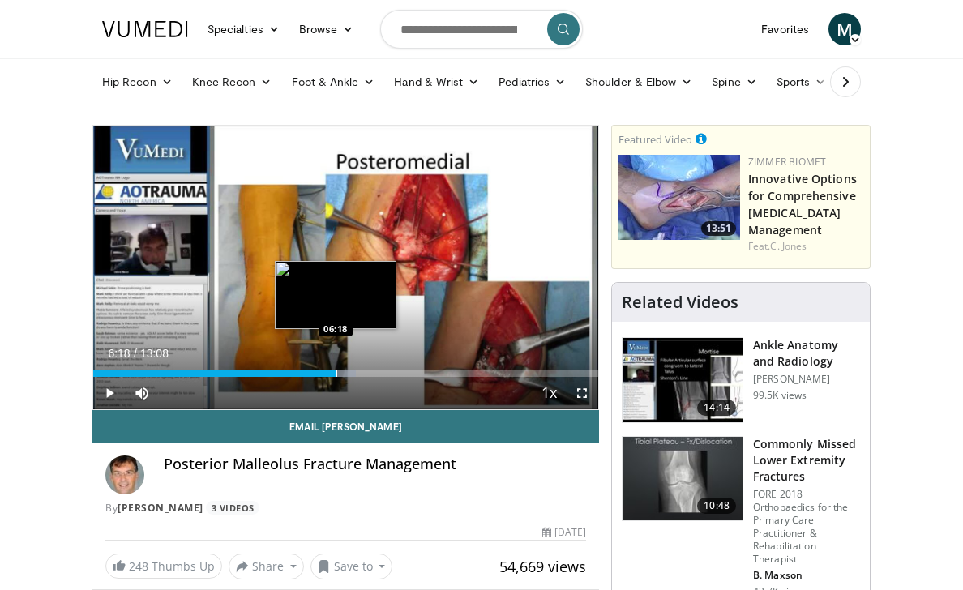
click at [335, 370] on div "Progress Bar" at bounding box center [336, 373] width 2 height 6
click at [350, 372] on div "Progress Bar" at bounding box center [351, 373] width 2 height 6
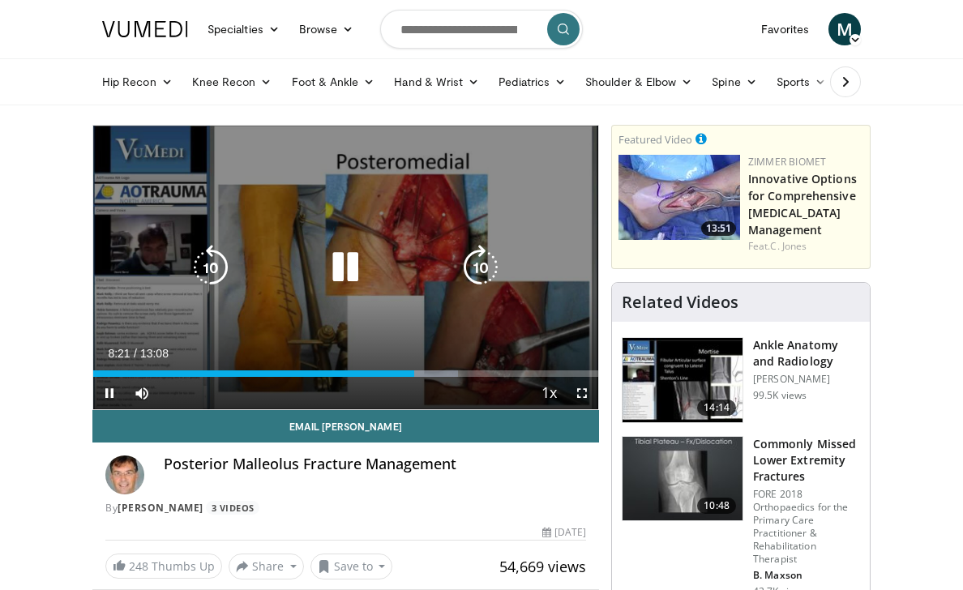
click at [344, 282] on icon "Video Player" at bounding box center [344, 267] width 45 height 45
